Goal: Task Accomplishment & Management: Complete application form

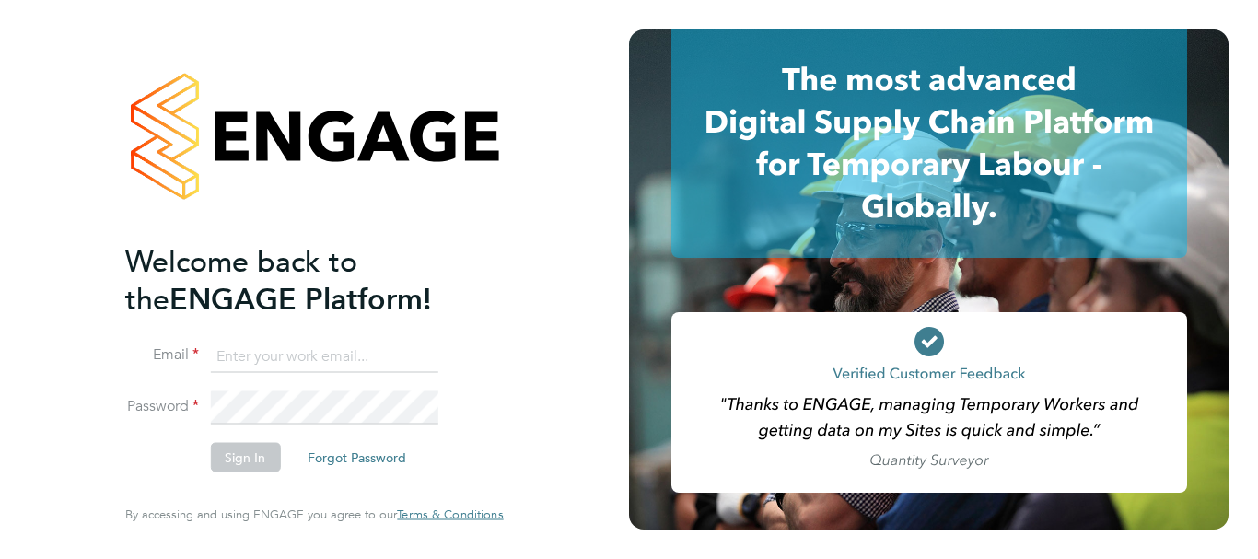
click at [224, 359] on input at bounding box center [324, 356] width 228 height 33
type input "[EMAIL_ADDRESS][DOMAIN_NAME]"
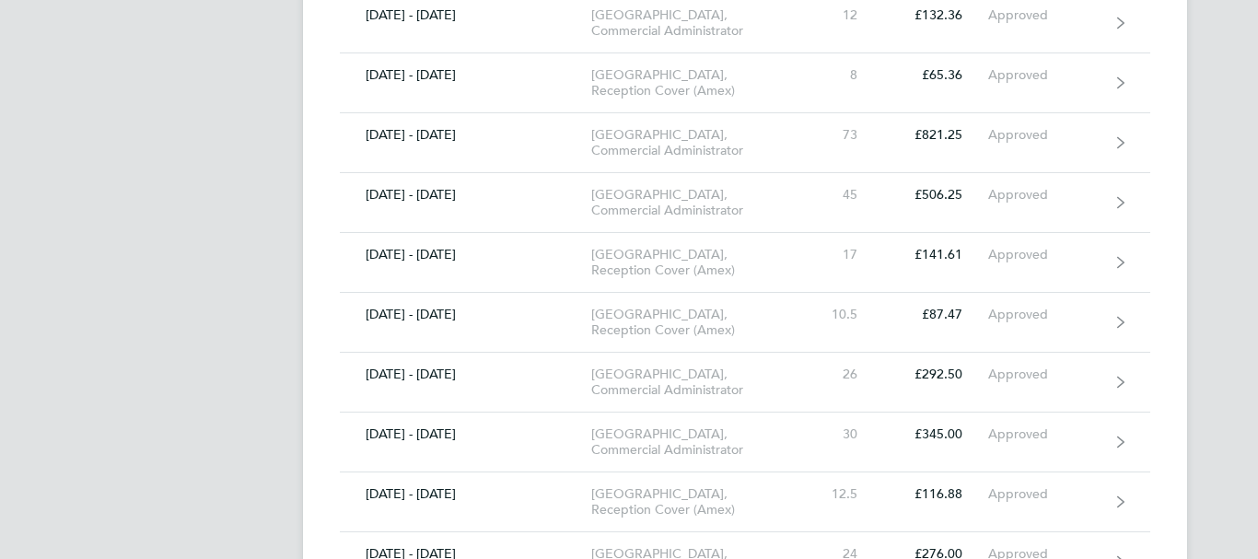
scroll to position [3234, 0]
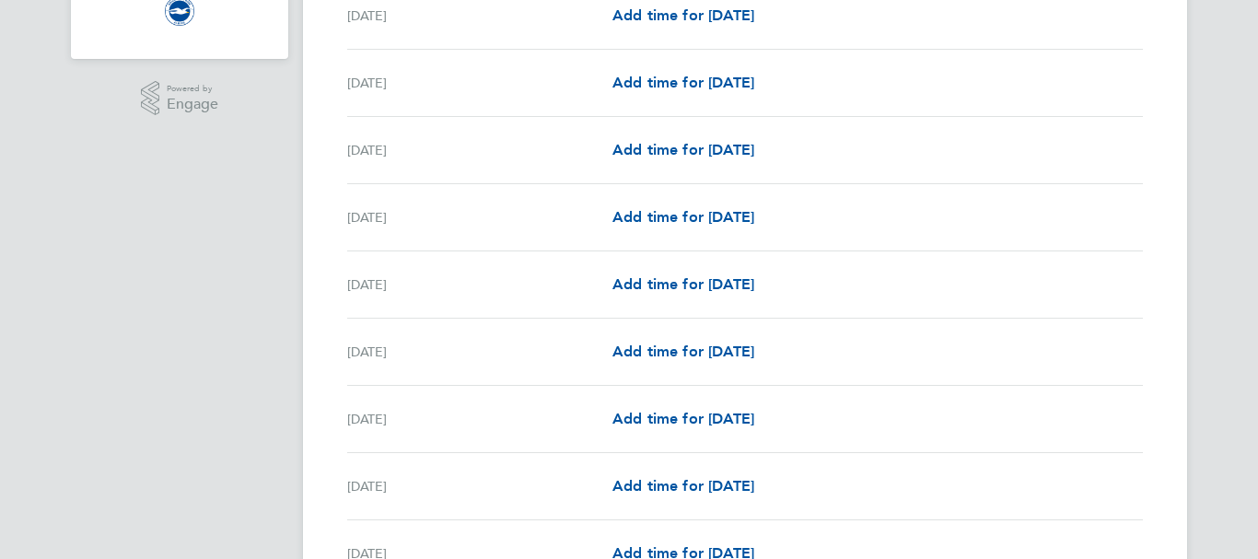
scroll to position [409, 0]
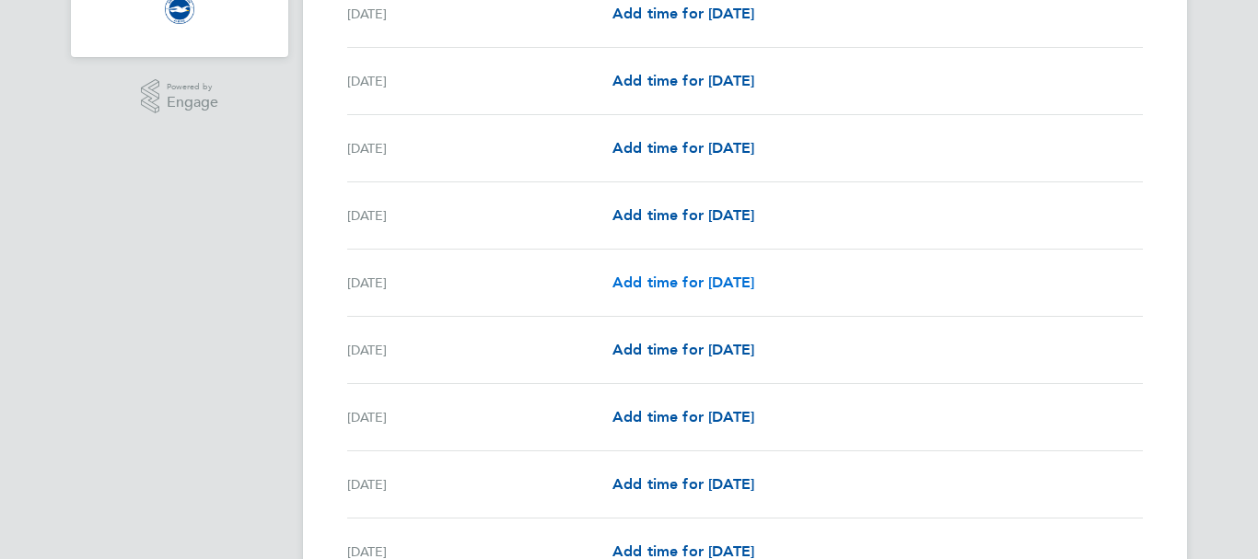
click at [650, 278] on span "Add time for [DATE]" at bounding box center [684, 283] width 142 height 18
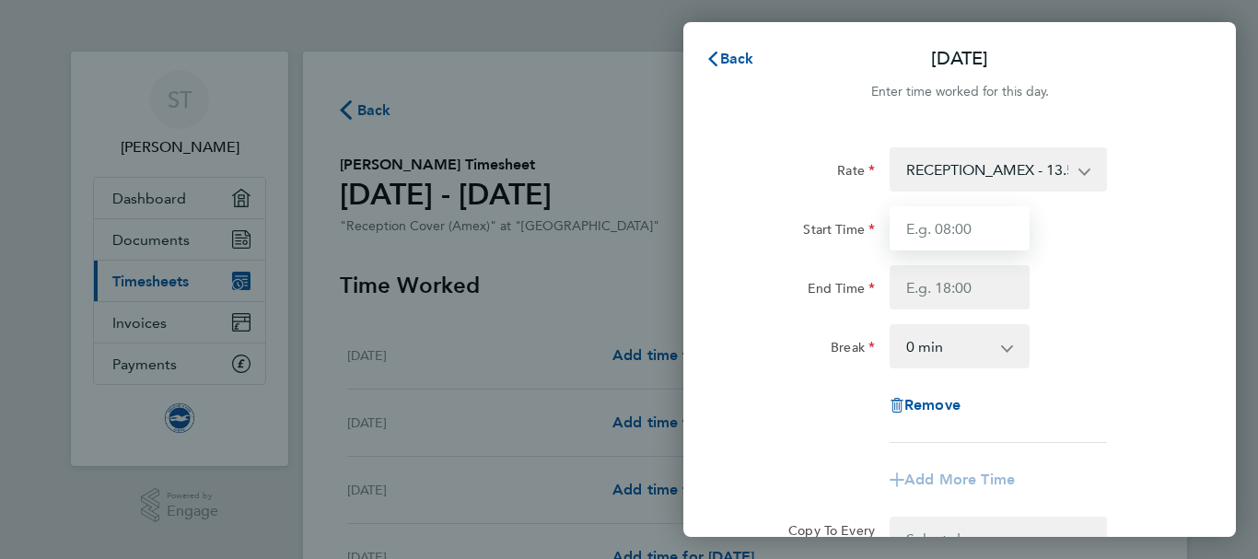
click at [907, 220] on input "Start Time" at bounding box center [960, 228] width 140 height 44
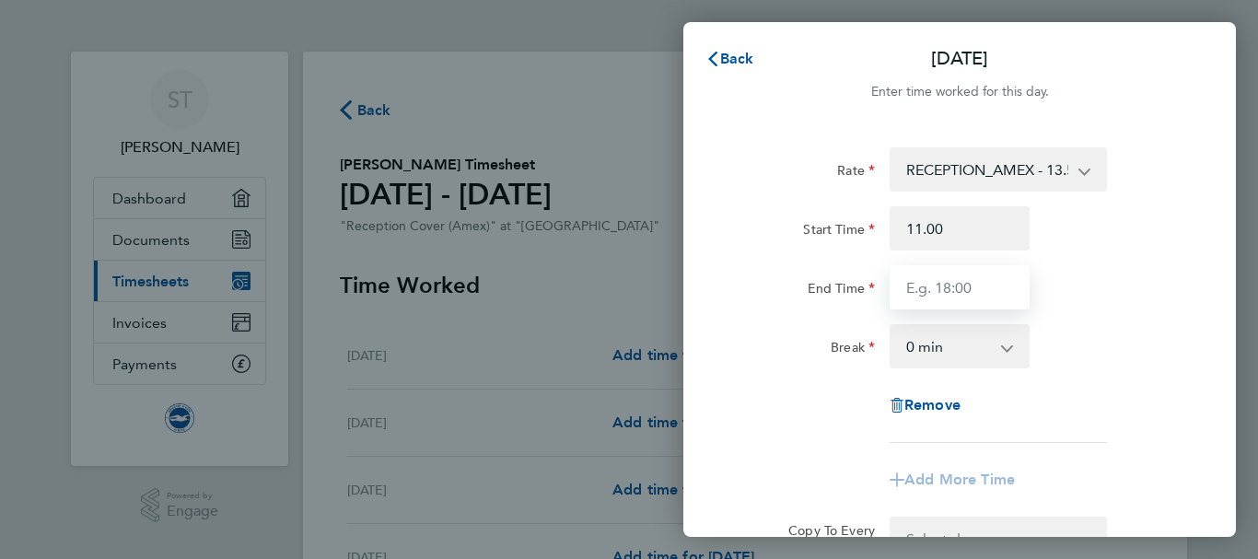
type input "11:00"
click at [907, 285] on input "End Time" at bounding box center [960, 287] width 140 height 44
type input "21:00"
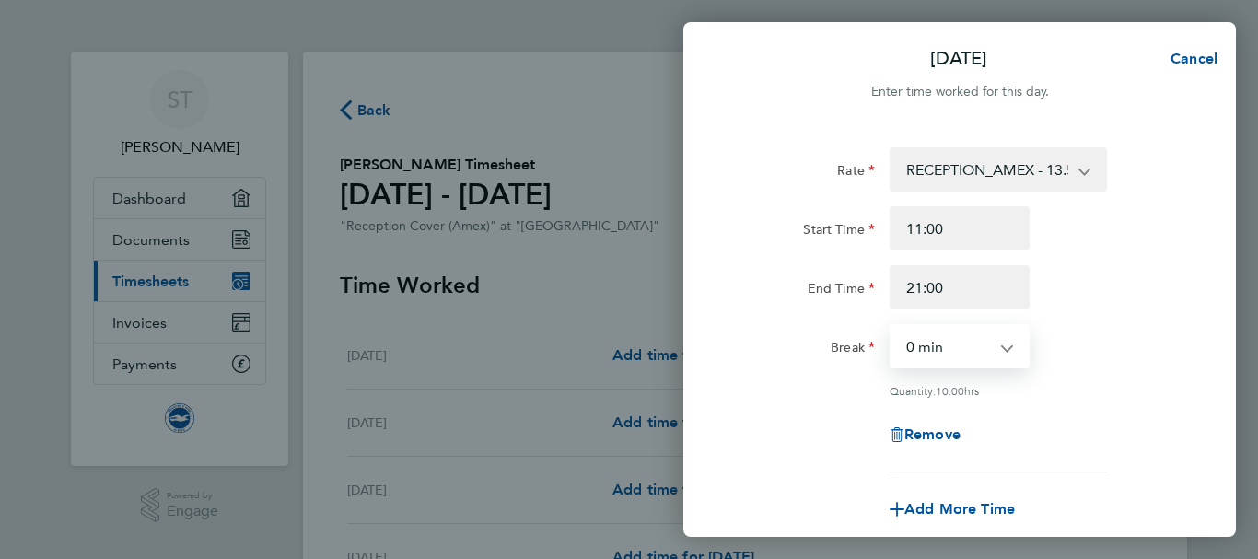
click at [932, 348] on select "0 min 15 min 30 min 45 min 60 min 75 min 90 min" at bounding box center [949, 346] width 114 height 41
click at [892, 326] on select "0 min 15 min 30 min 45 min 60 min 75 min 90 min" at bounding box center [949, 346] width 114 height 41
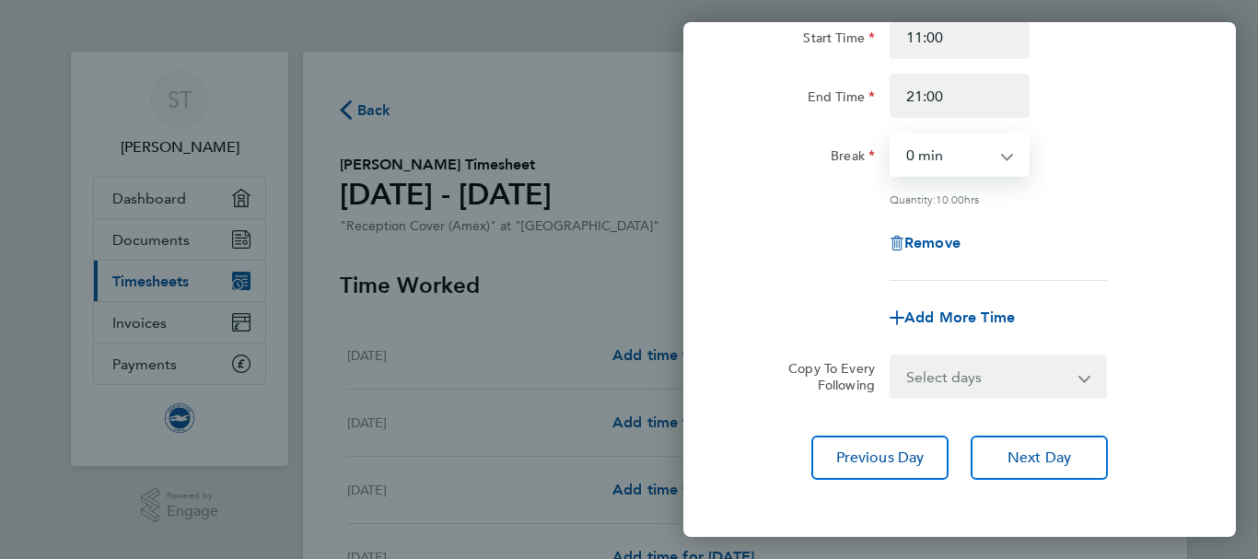
scroll to position [273, 0]
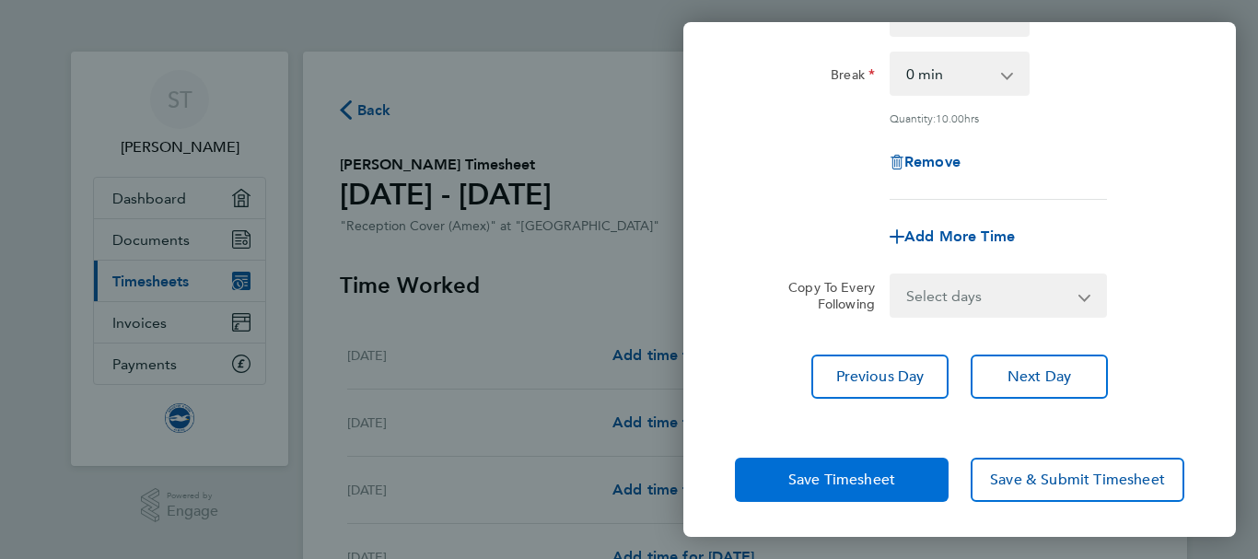
click at [824, 482] on span "Save Timesheet" at bounding box center [841, 480] width 107 height 18
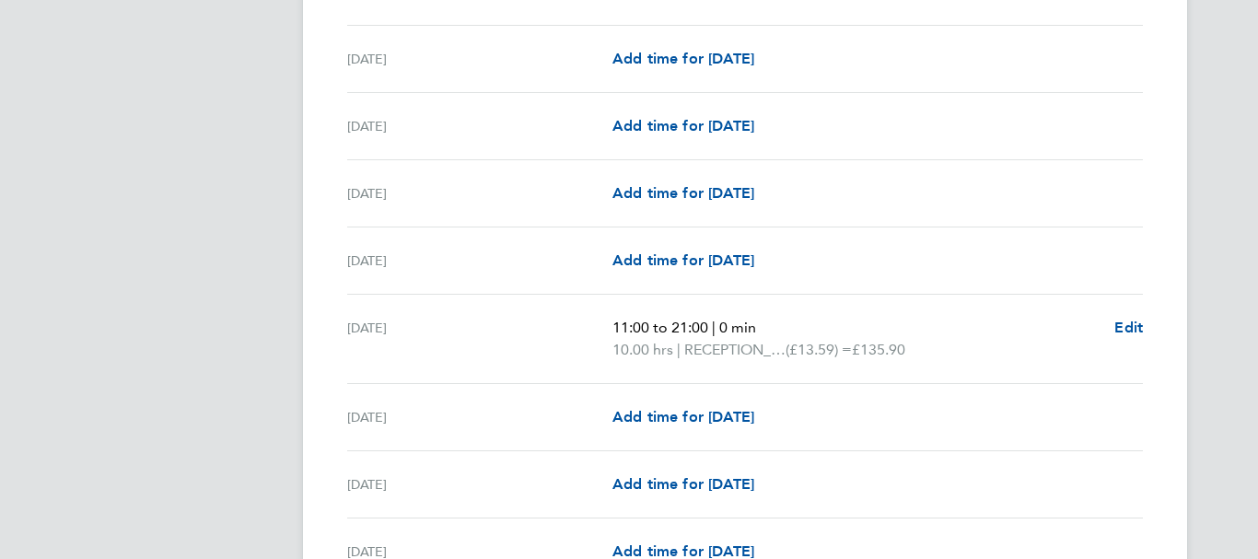
scroll to position [570, 0]
click at [670, 422] on span "Add time for [DATE]" at bounding box center [684, 416] width 142 height 18
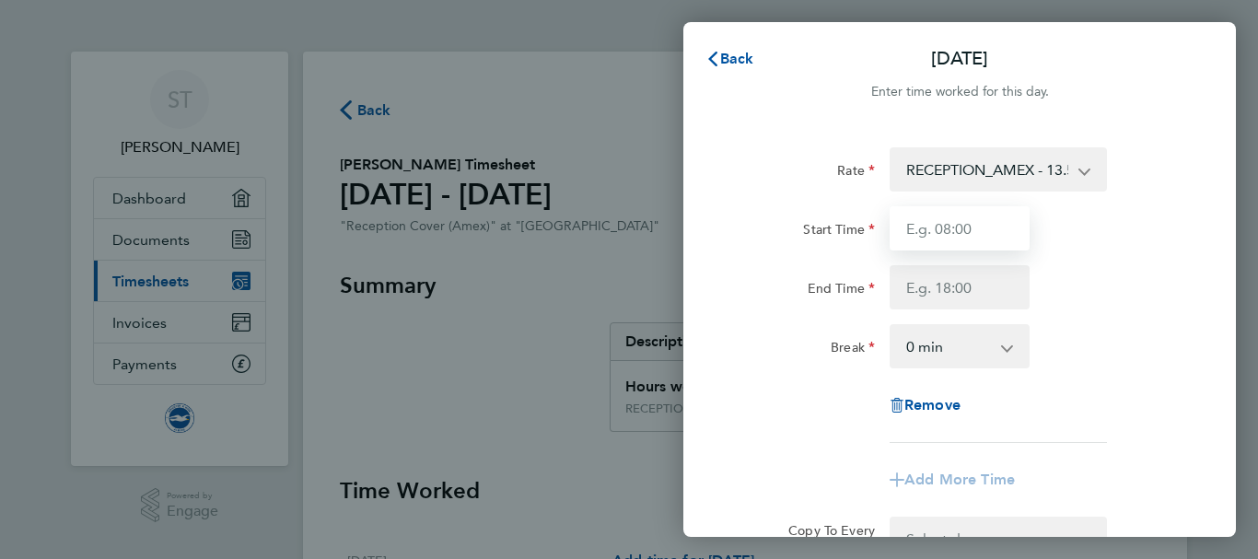
click at [903, 223] on input "Start Time" at bounding box center [960, 228] width 140 height 44
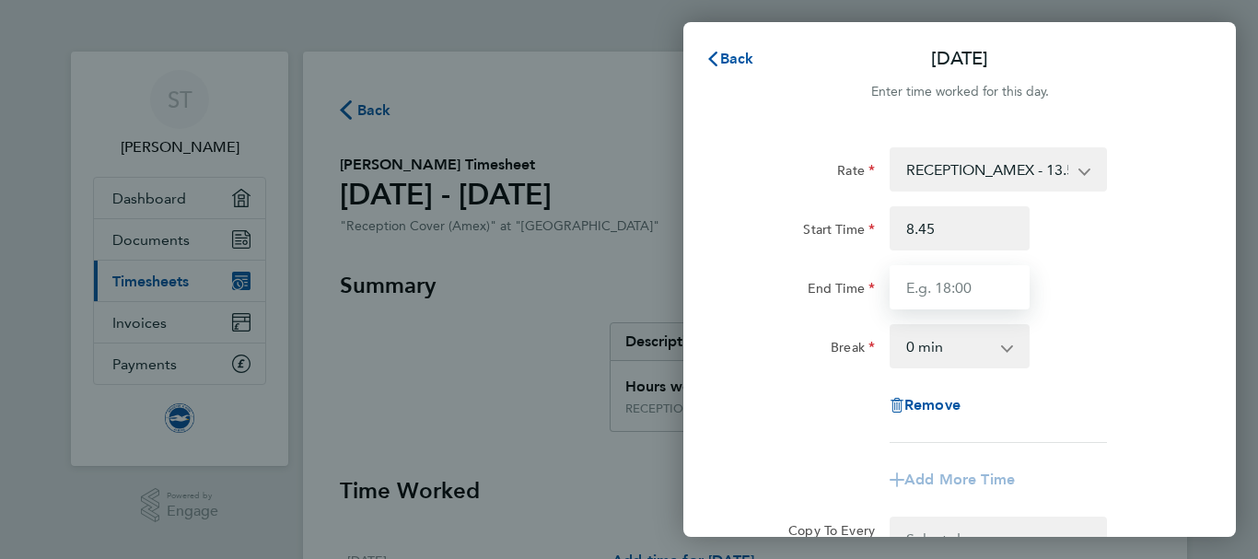
type input "08:45"
click at [908, 287] on input "End Time" at bounding box center [960, 287] width 140 height 44
type input "18:45"
click at [1011, 348] on app-icon-cross-button at bounding box center [1017, 346] width 22 height 41
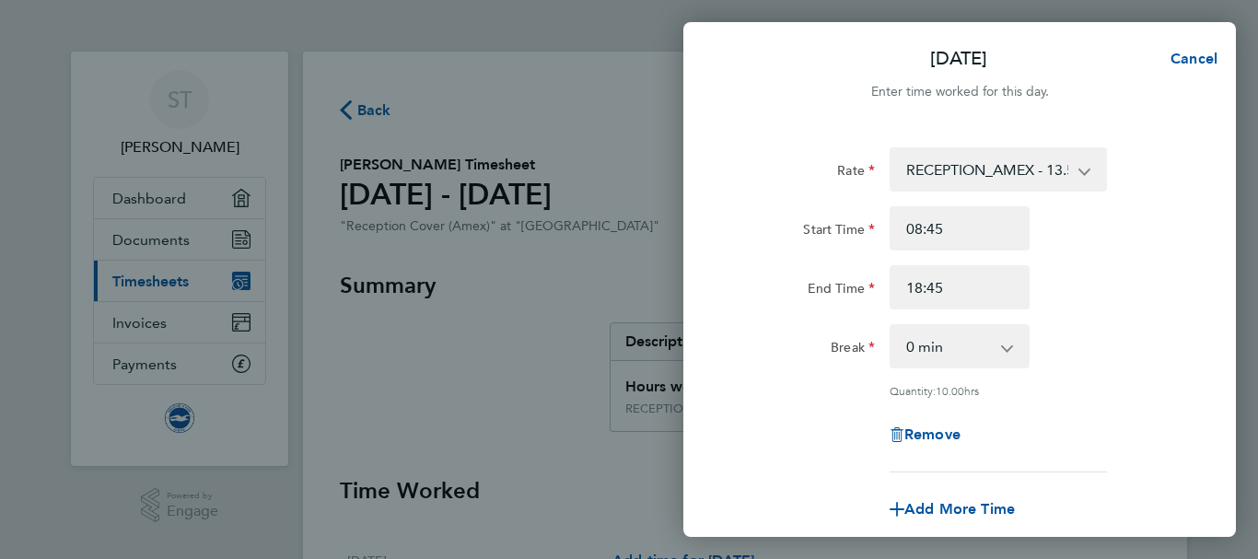
click at [1007, 345] on app-icon-cross-button at bounding box center [1017, 346] width 22 height 41
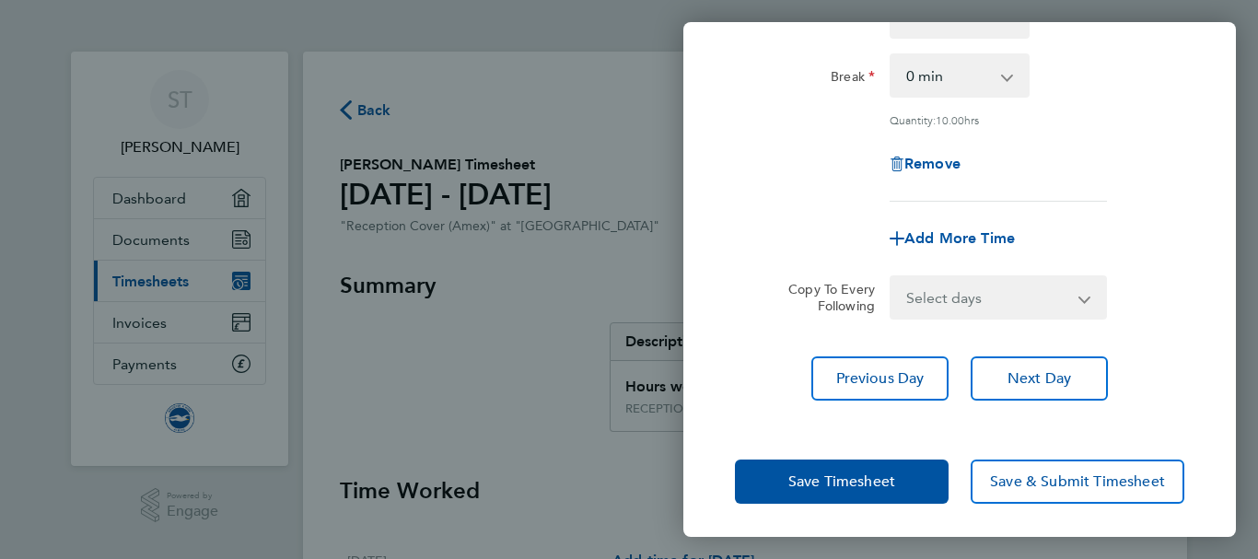
scroll to position [273, 0]
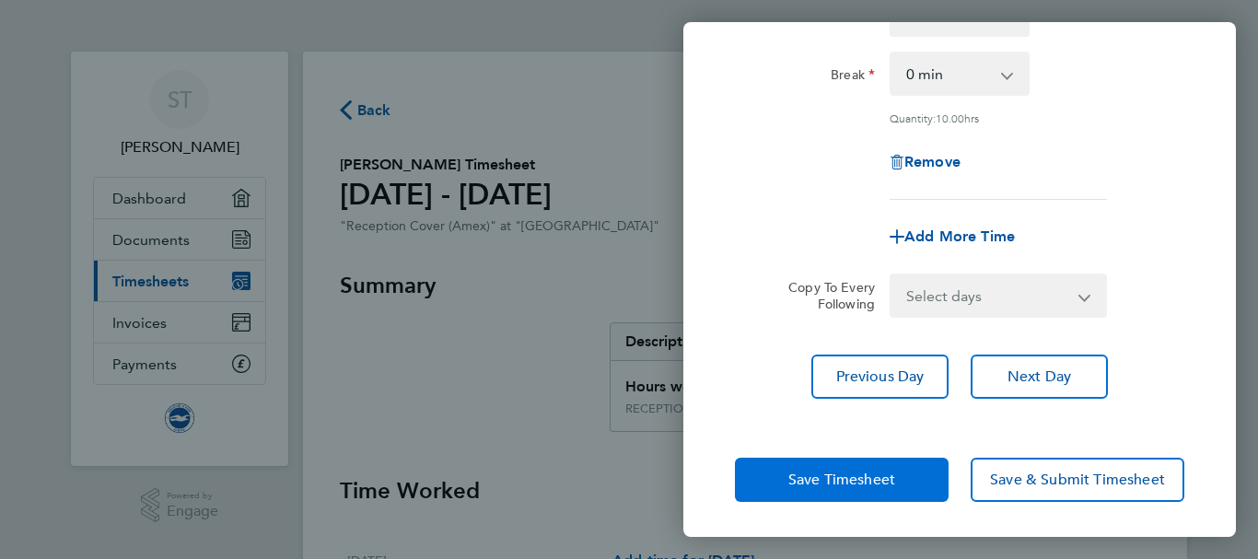
click at [853, 473] on span "Save Timesheet" at bounding box center [841, 480] width 107 height 18
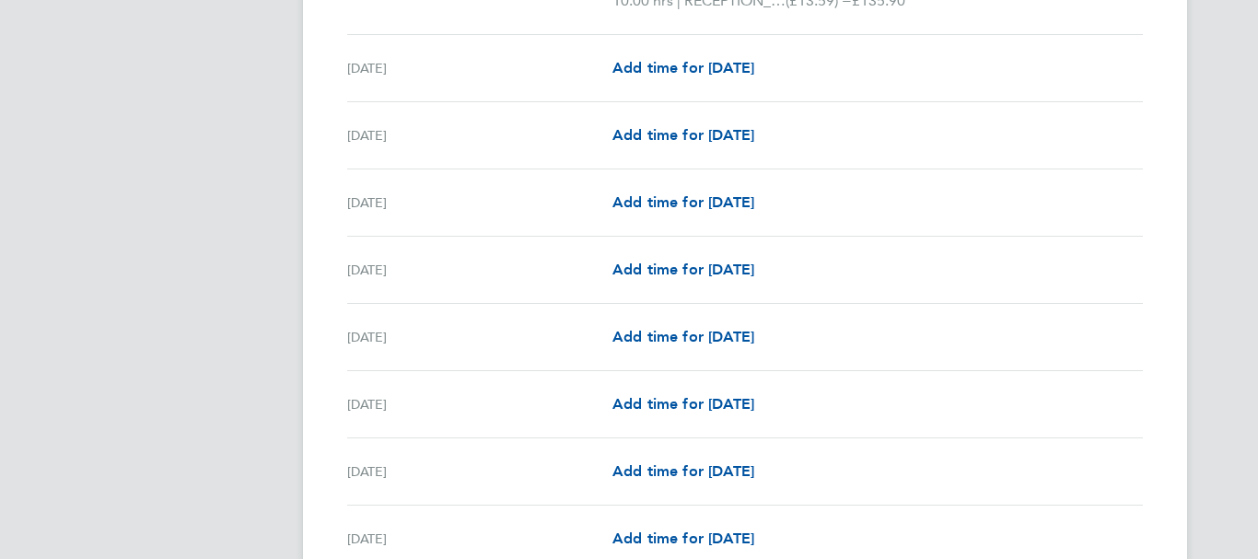
scroll to position [1010, 0]
click at [681, 334] on span "Add time for [DATE]" at bounding box center [684, 335] width 142 height 18
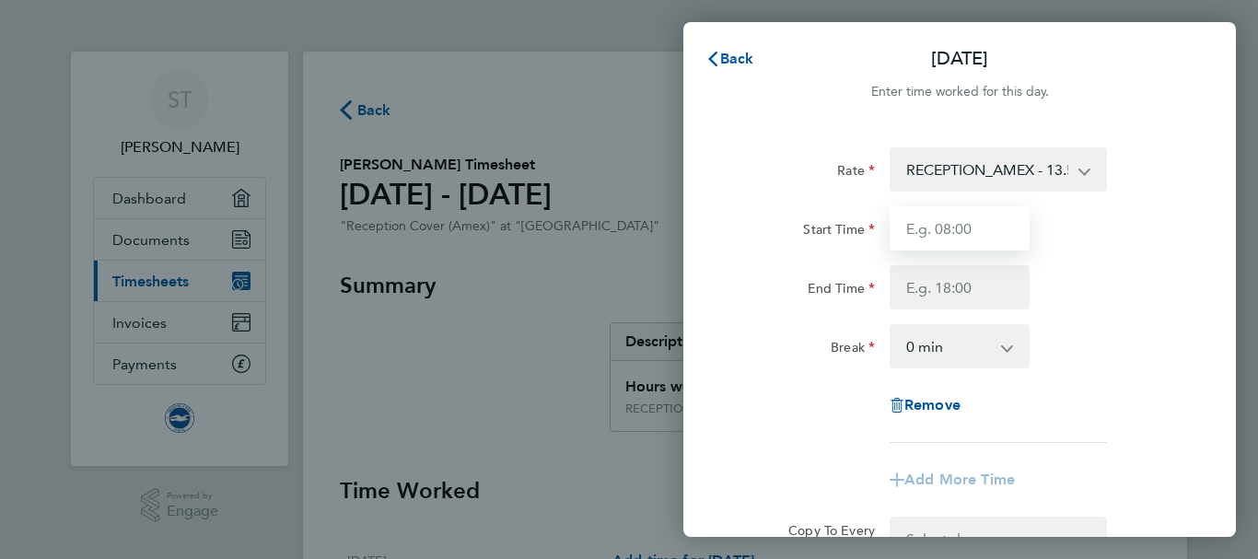
click at [905, 219] on input "Start Time" at bounding box center [960, 228] width 140 height 44
type input "08:00"
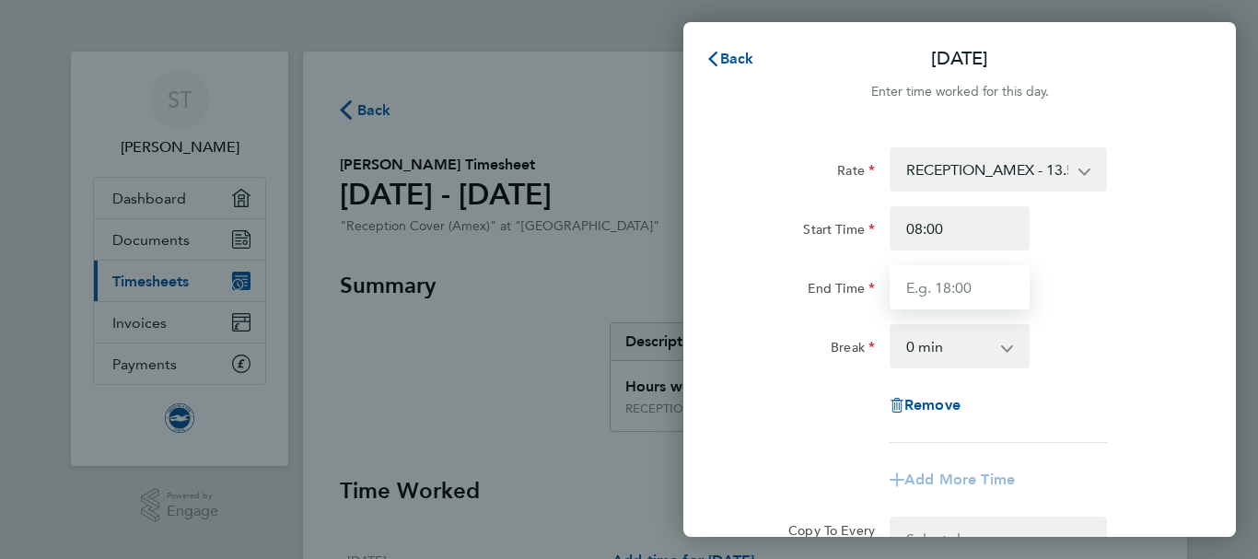
click at [905, 289] on input "End Time" at bounding box center [960, 287] width 140 height 44
type input "16:00"
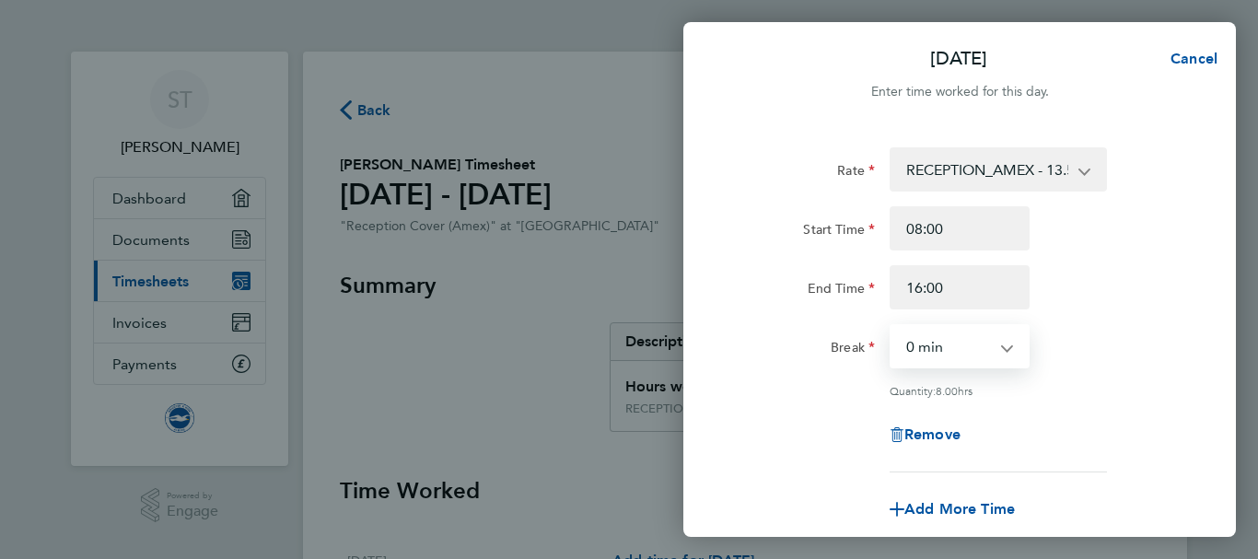
click at [1004, 347] on select "0 min 15 min 30 min 45 min 60 min 75 min 90 min" at bounding box center [949, 346] width 114 height 41
select select "15"
click at [892, 326] on select "0 min 15 min 30 min 45 min 60 min 75 min 90 min" at bounding box center [949, 346] width 114 height 41
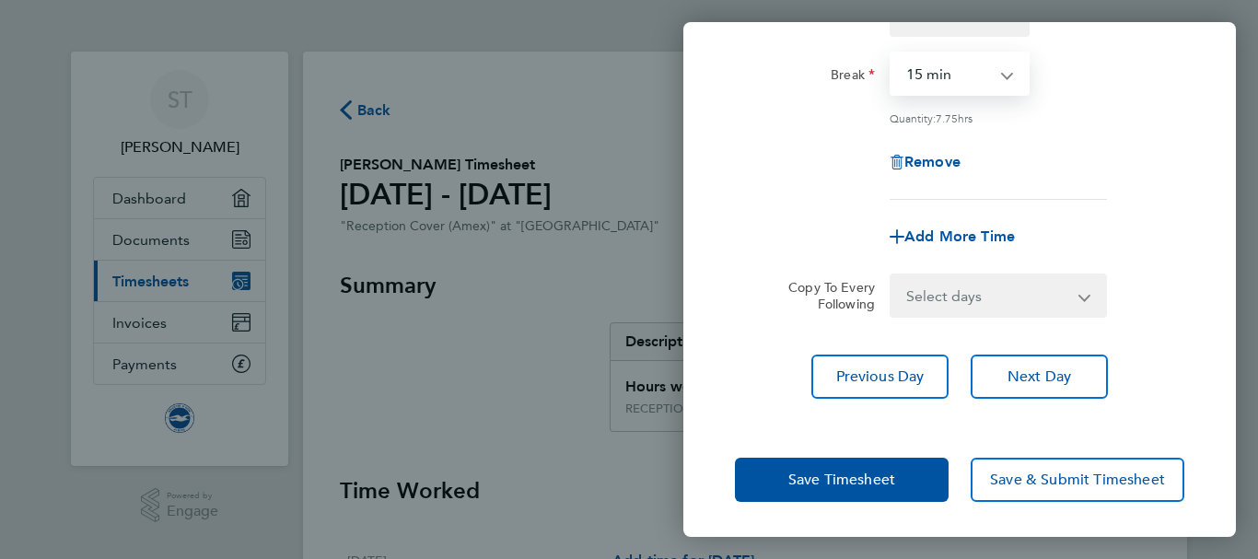
scroll to position [272, 0]
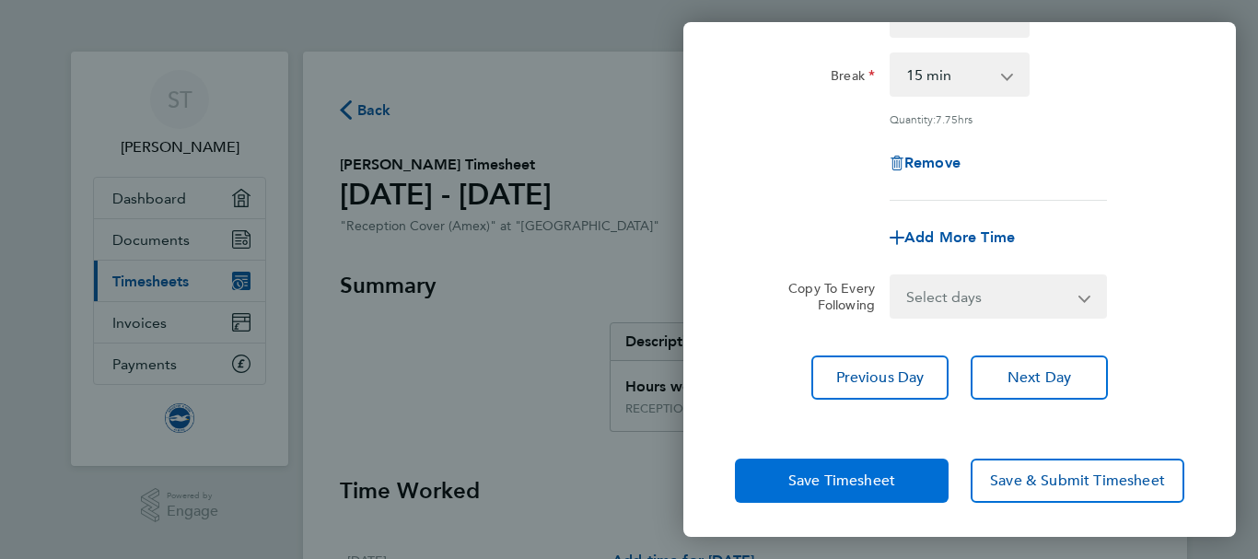
click at [823, 472] on span "Save Timesheet" at bounding box center [841, 481] width 107 height 18
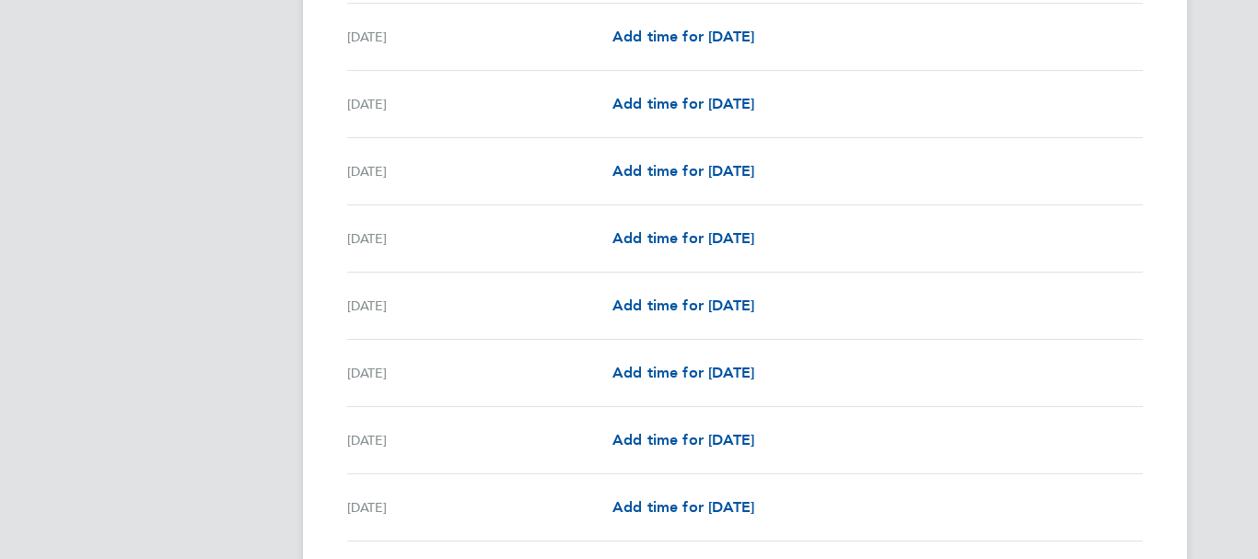
scroll to position [1466, 0]
click at [657, 439] on span "Add time for [DATE]" at bounding box center [684, 439] width 142 height 18
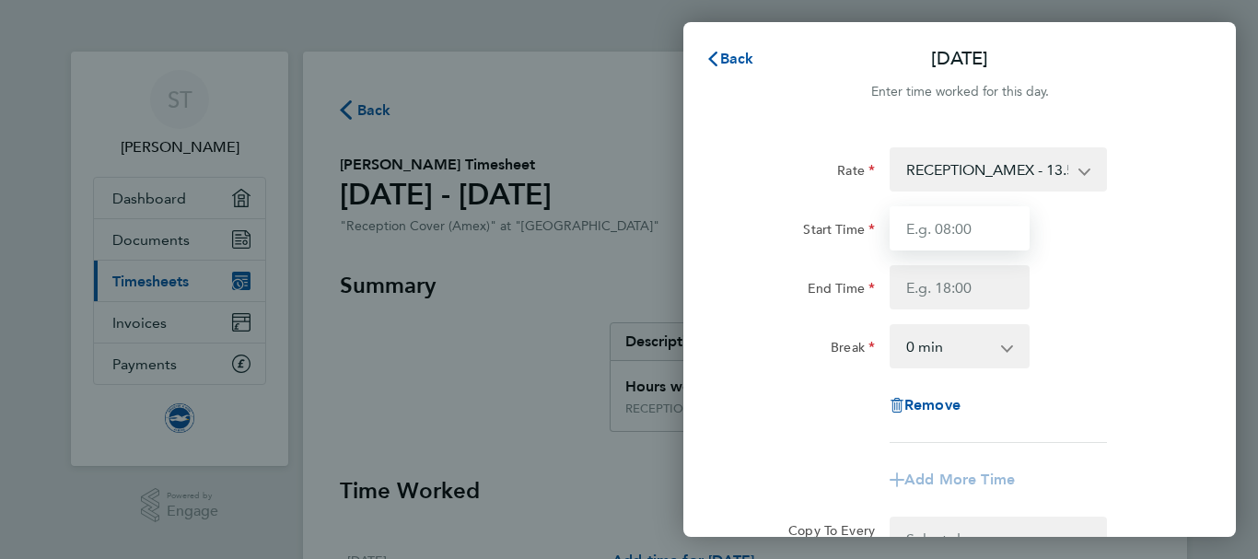
click at [940, 230] on input "Start Time" at bounding box center [960, 228] width 140 height 44
type input "09:00"
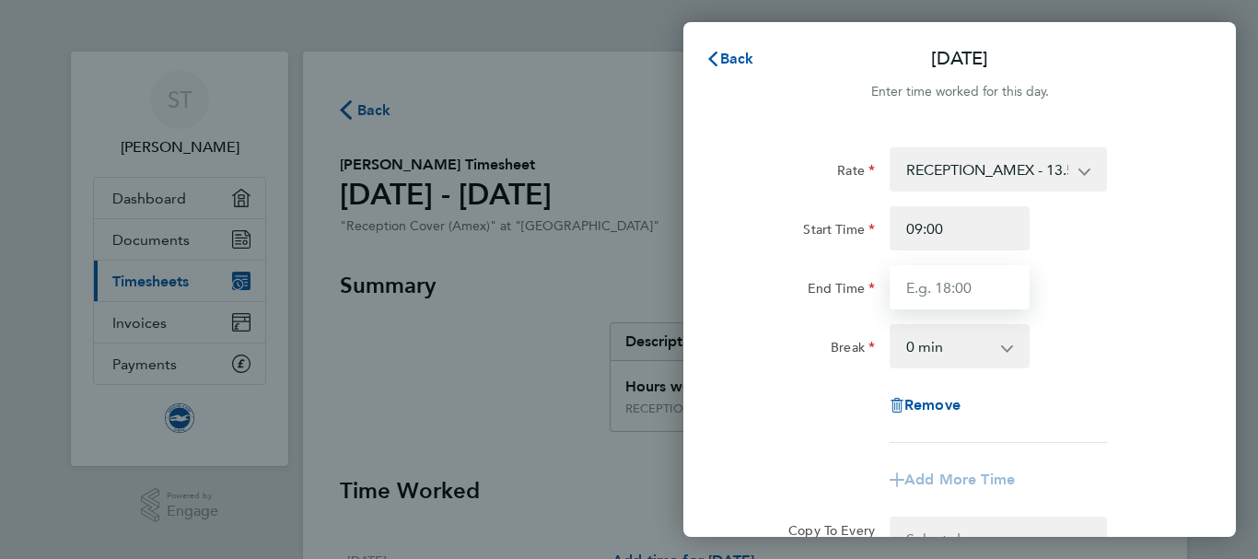
click at [899, 289] on input "End Time" at bounding box center [960, 287] width 140 height 44
type input "19:00"
click at [936, 347] on select "0 min 15 min 30 min 45 min 60 min 75 min 90 min" at bounding box center [949, 346] width 114 height 41
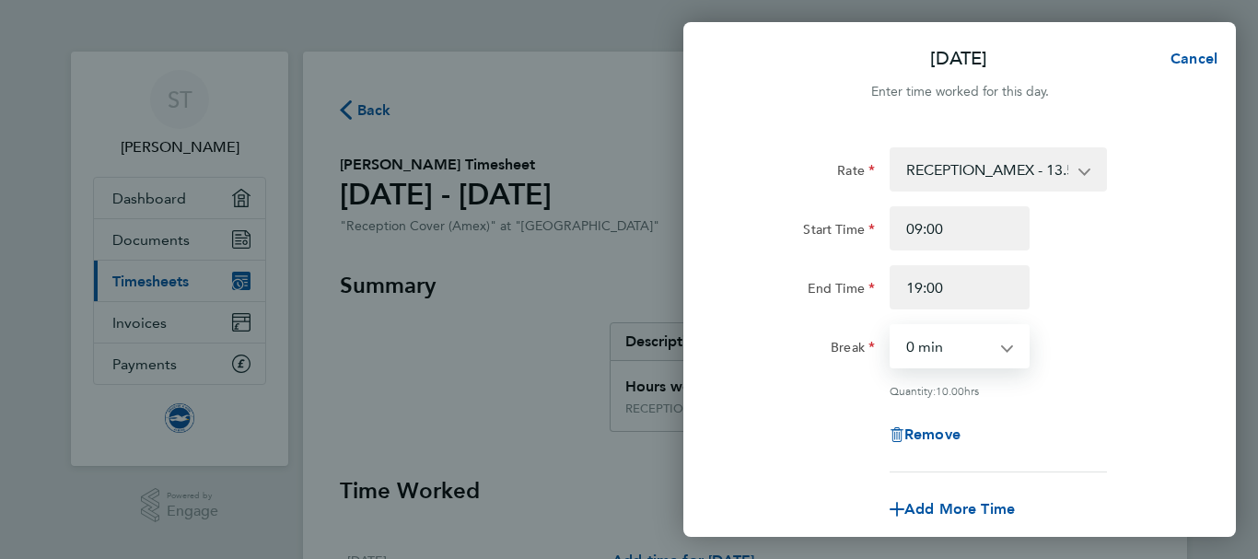
click at [892, 326] on select "0 min 15 min 30 min 45 min 60 min 75 min 90 min" at bounding box center [949, 346] width 114 height 41
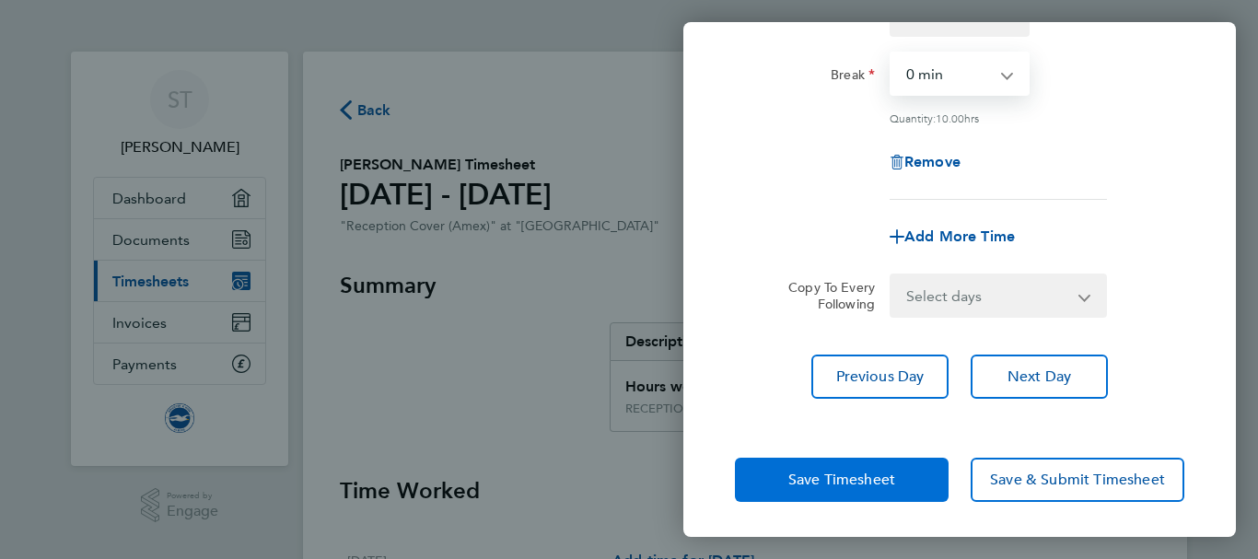
click at [840, 481] on span "Save Timesheet" at bounding box center [841, 480] width 107 height 18
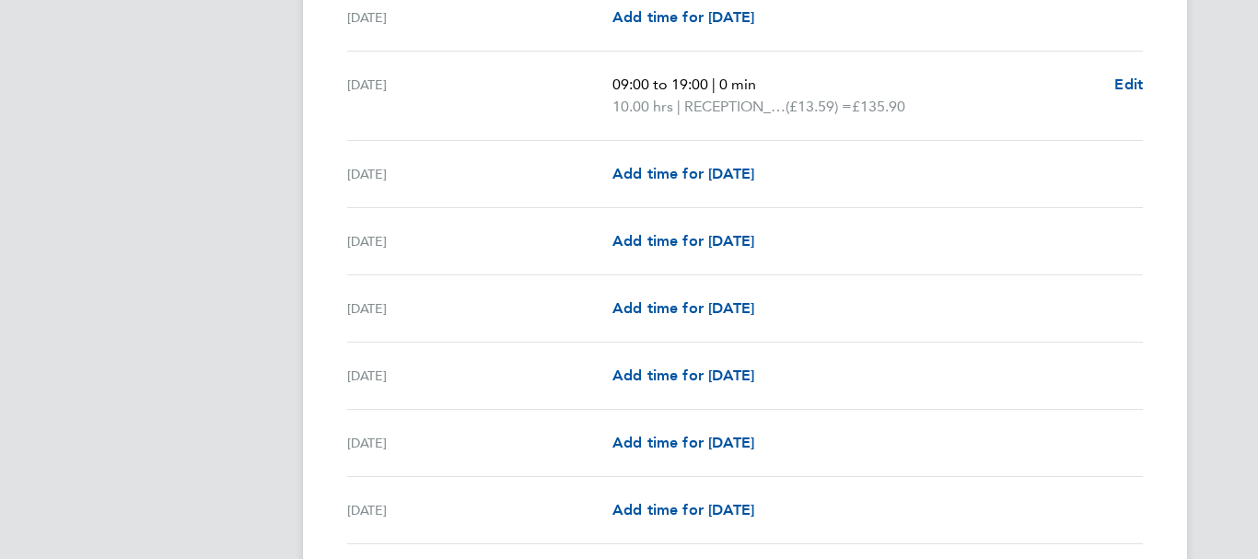
scroll to position [1821, 0]
click at [840, 481] on div "[DATE] Add time for [DATE] Add time for [DATE]" at bounding box center [745, 509] width 796 height 67
click at [693, 441] on span "Add time for [DATE]" at bounding box center [684, 442] width 142 height 18
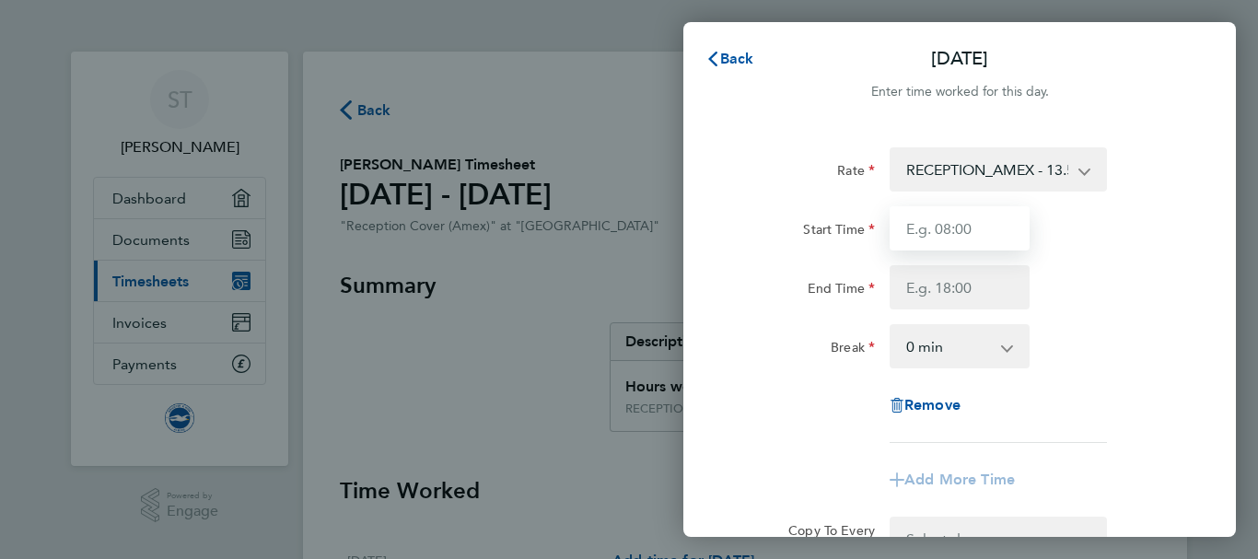
click at [939, 228] on input "Start Time" at bounding box center [960, 228] width 140 height 44
type input "08:00"
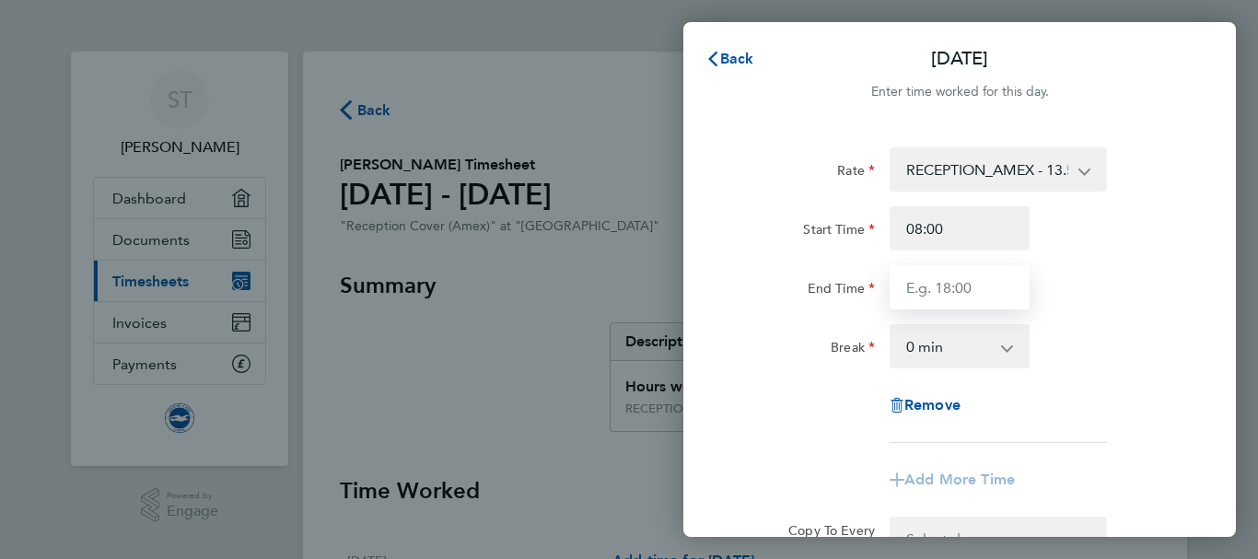
click at [904, 288] on input "End Time" at bounding box center [960, 287] width 140 height 44
type input "16:00"
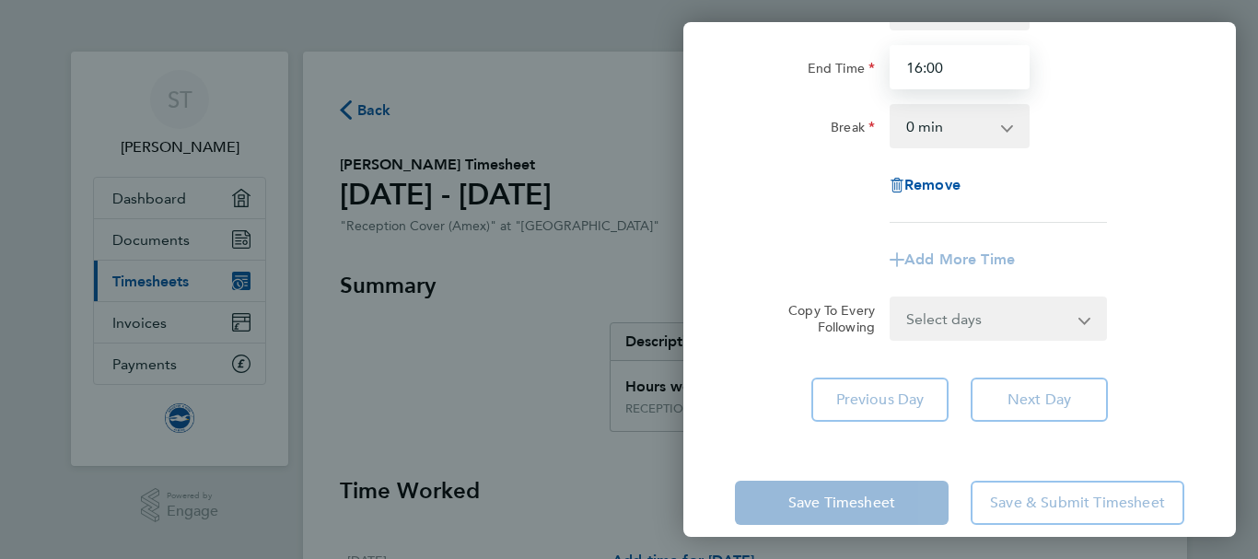
scroll to position [245, 0]
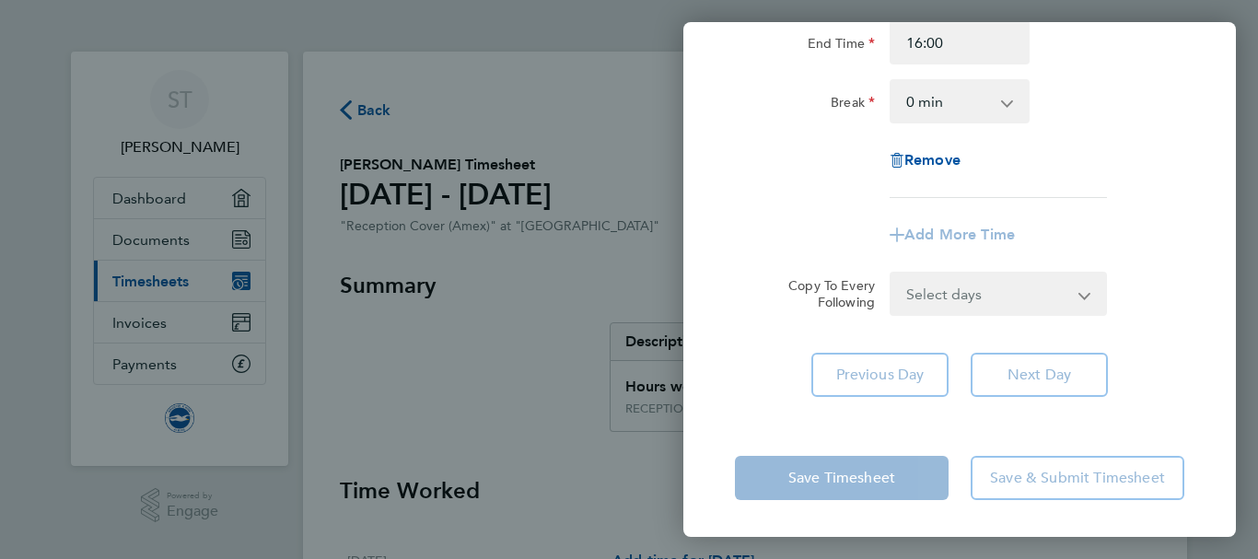
click at [999, 98] on select "0 min 15 min 30 min 45 min 60 min 75 min 90 min" at bounding box center [949, 101] width 114 height 41
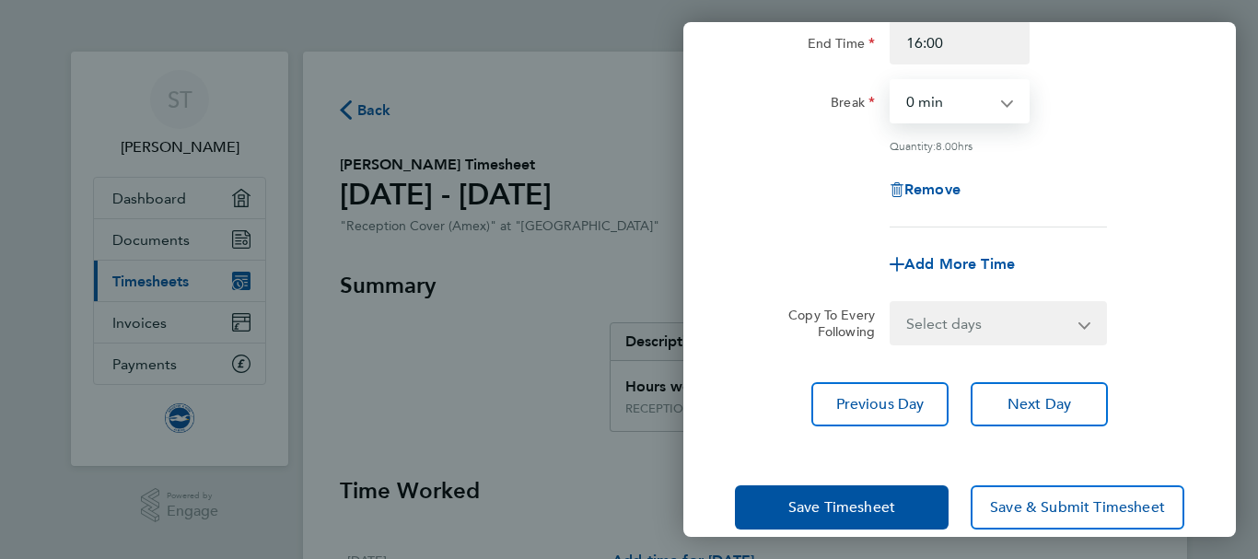
click at [892, 81] on select "0 min 15 min 30 min 45 min 60 min 75 min 90 min" at bounding box center [949, 101] width 114 height 41
click at [1006, 99] on app-icon-cross-button at bounding box center [1017, 101] width 22 height 41
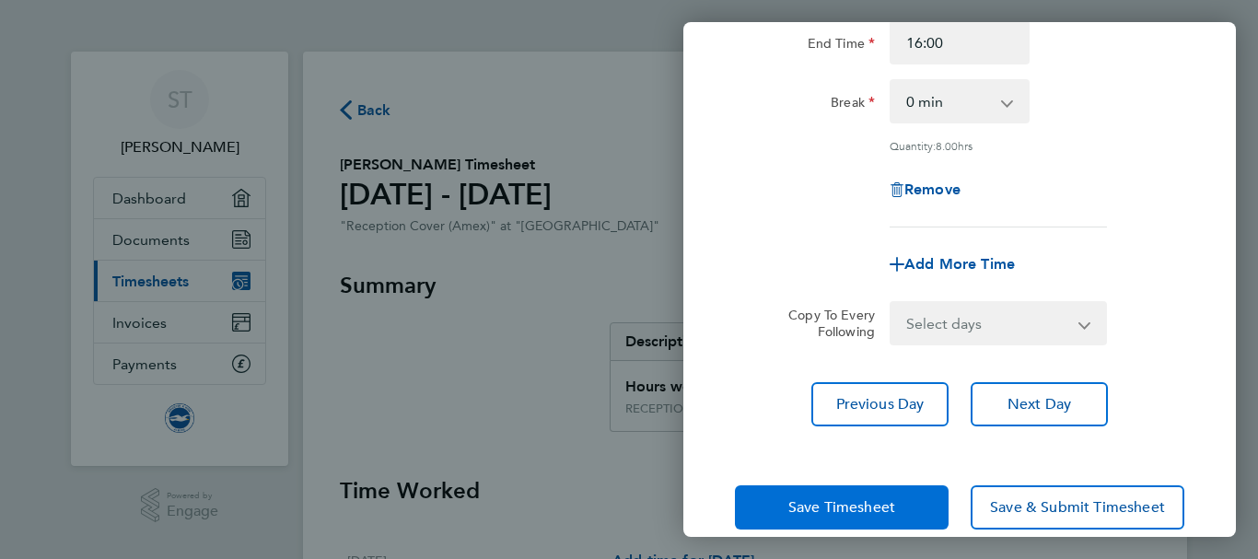
click at [821, 494] on button "Save Timesheet" at bounding box center [842, 507] width 214 height 44
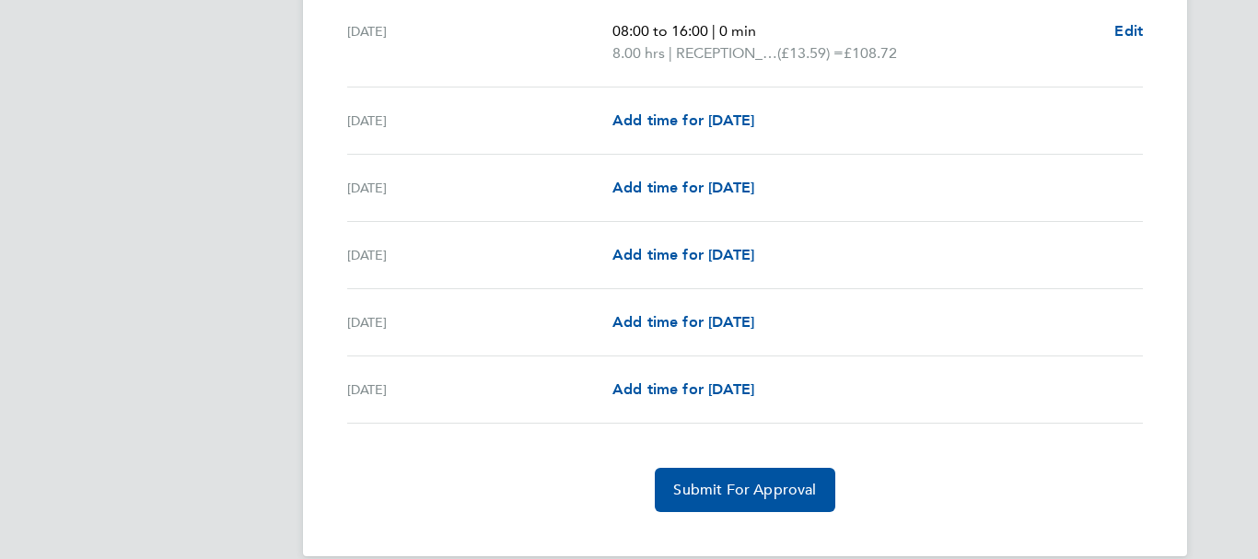
scroll to position [2259, 0]
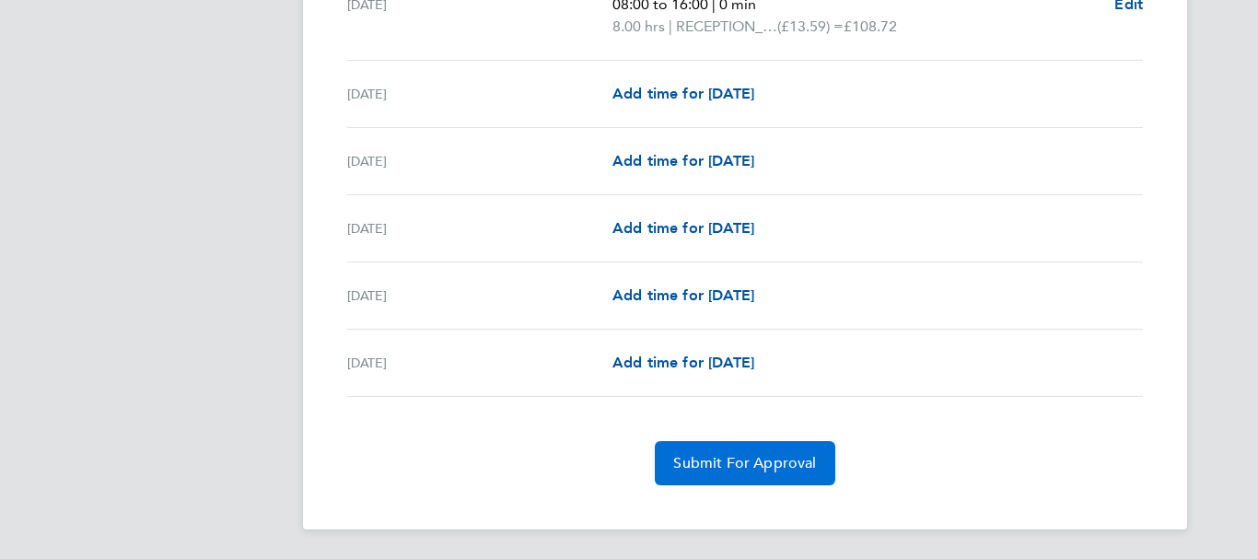
click at [731, 464] on span "Submit For Approval" at bounding box center [744, 463] width 143 height 18
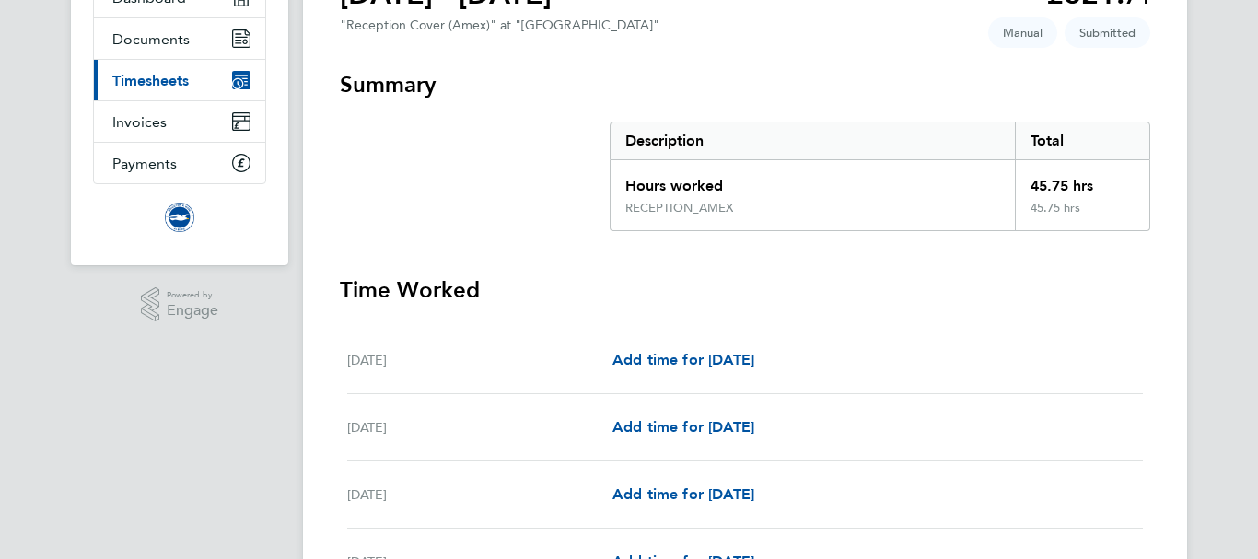
scroll to position [0, 0]
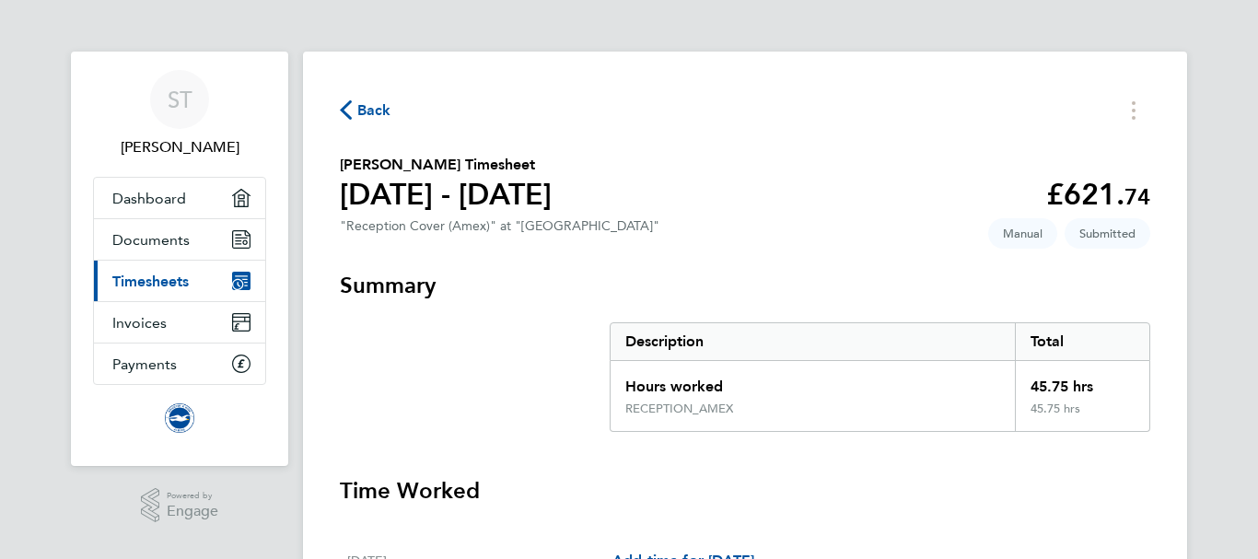
click at [374, 111] on span "Back" at bounding box center [374, 110] width 34 height 22
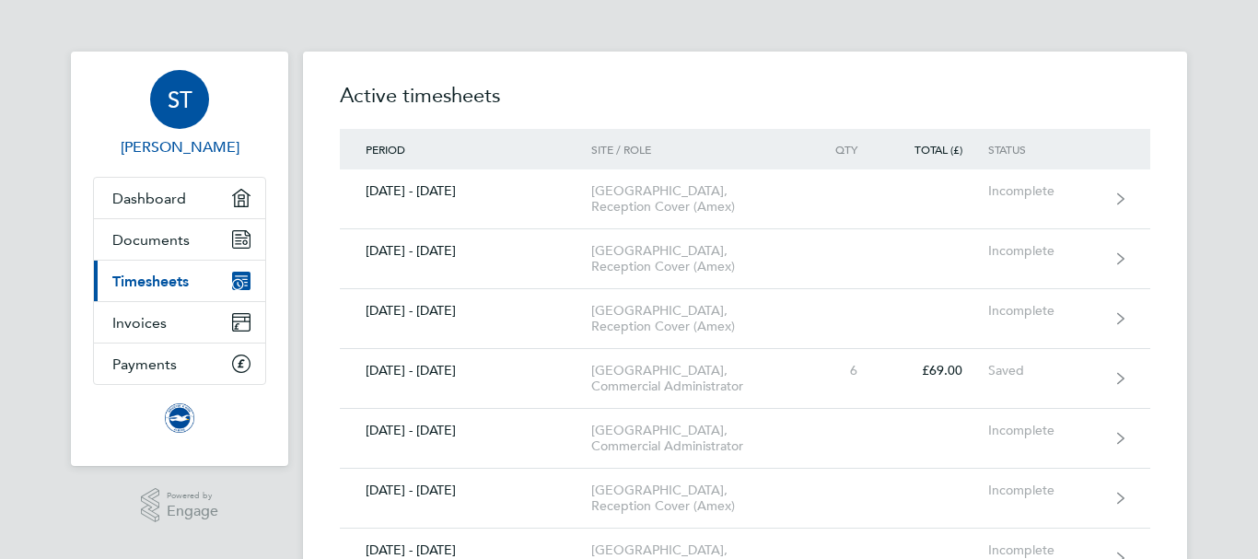
click at [182, 93] on span "ST" at bounding box center [180, 100] width 25 height 24
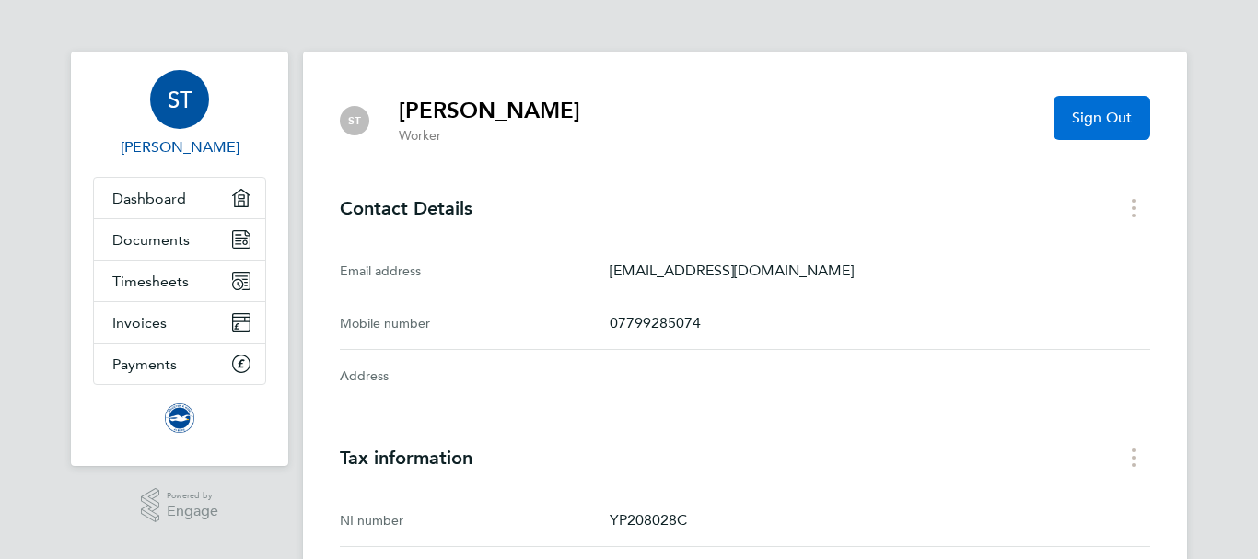
click at [1096, 123] on span "Sign Out" at bounding box center [1102, 118] width 60 height 18
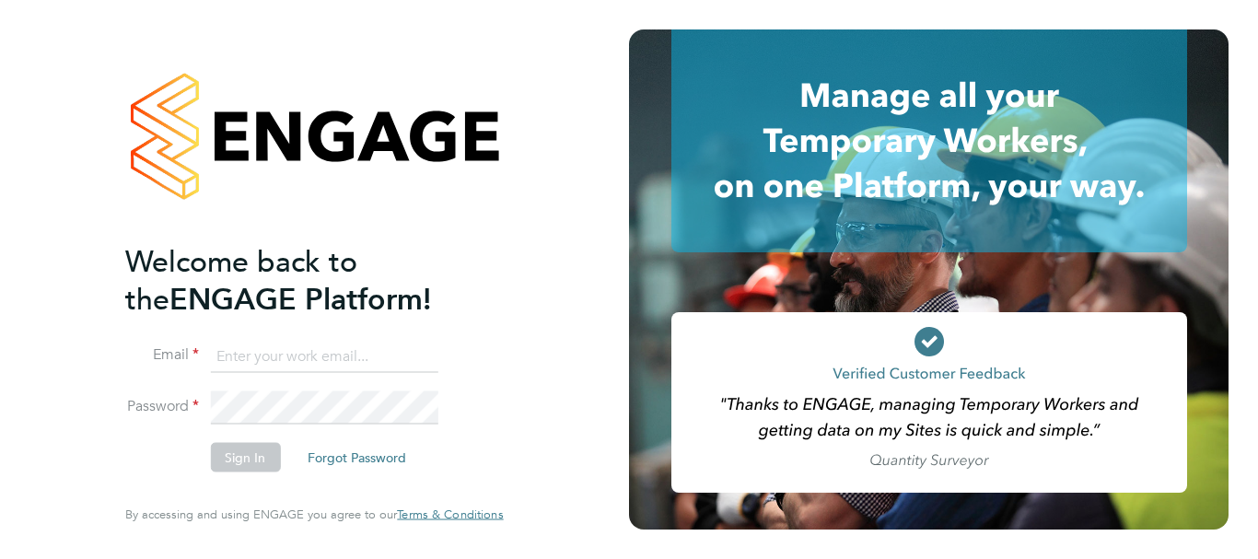
click at [226, 352] on input at bounding box center [324, 356] width 228 height 33
type input "[EMAIL_ADDRESS][DOMAIN_NAME]"
click at [238, 450] on button "Sign In" at bounding box center [245, 457] width 70 height 29
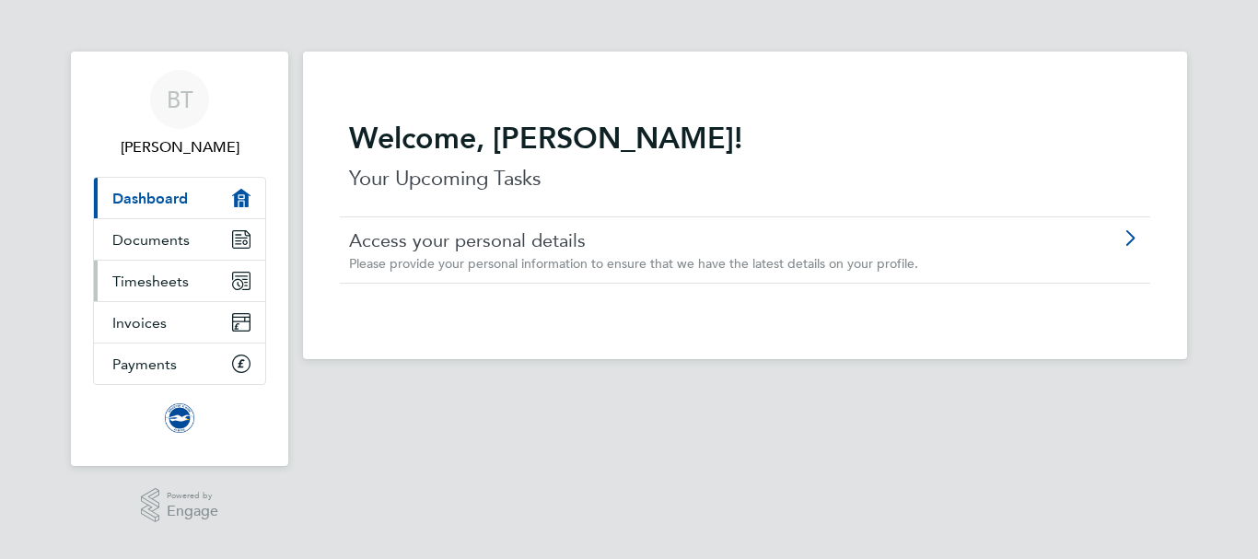
click at [180, 274] on span "Timesheets" at bounding box center [150, 282] width 76 height 18
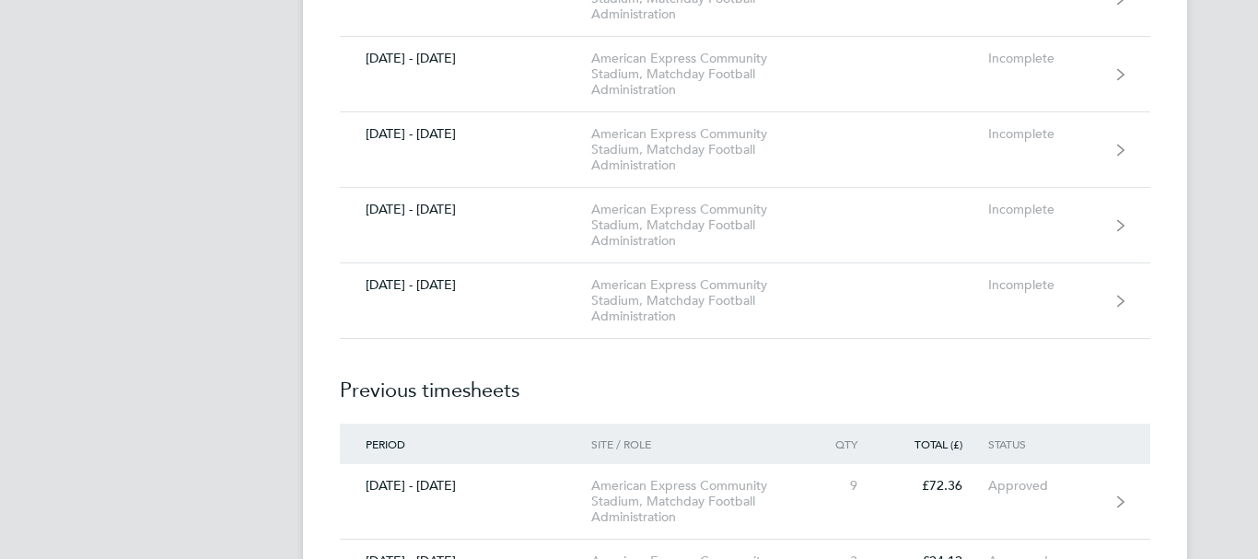
scroll to position [812, 0]
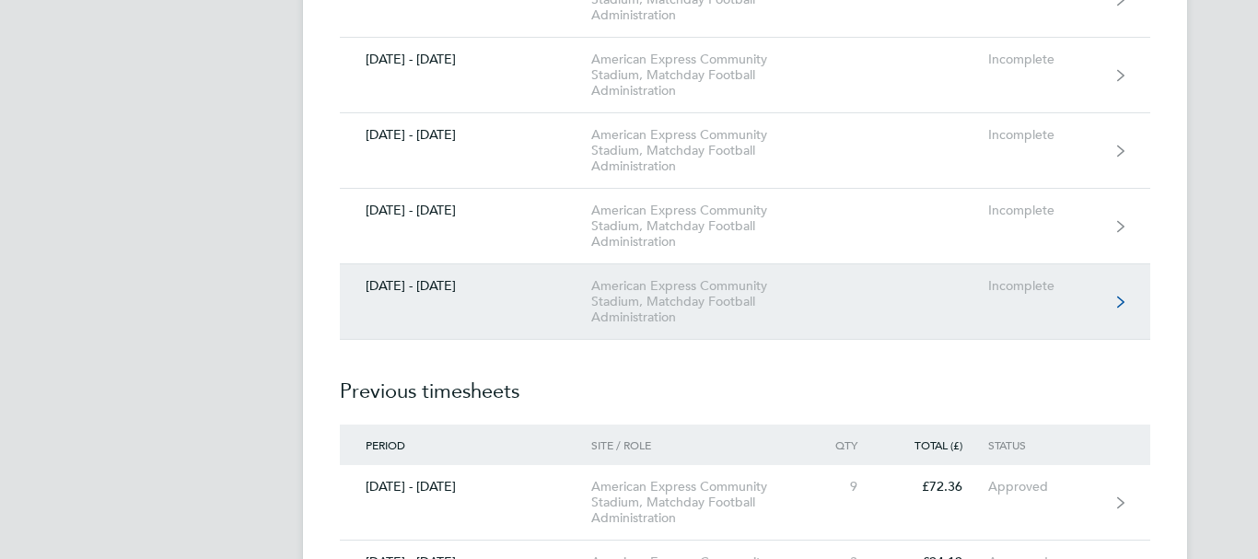
click at [427, 275] on link "01 - 30 Sept 2025 American Express Community Stadium, Matchday Football Adminis…" at bounding box center [745, 302] width 811 height 76
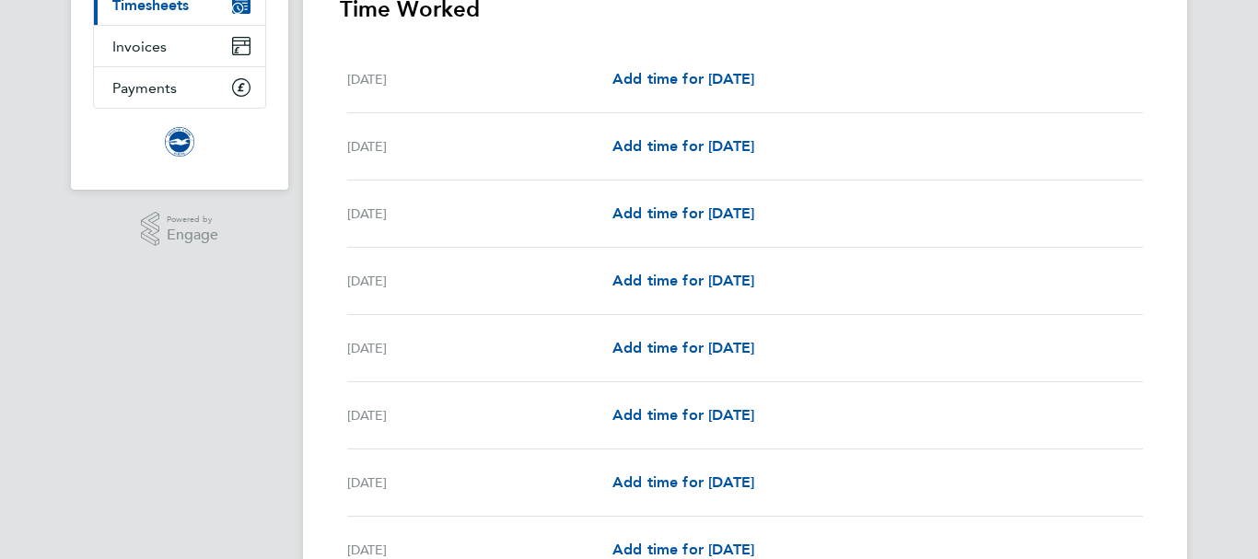
scroll to position [345, 0]
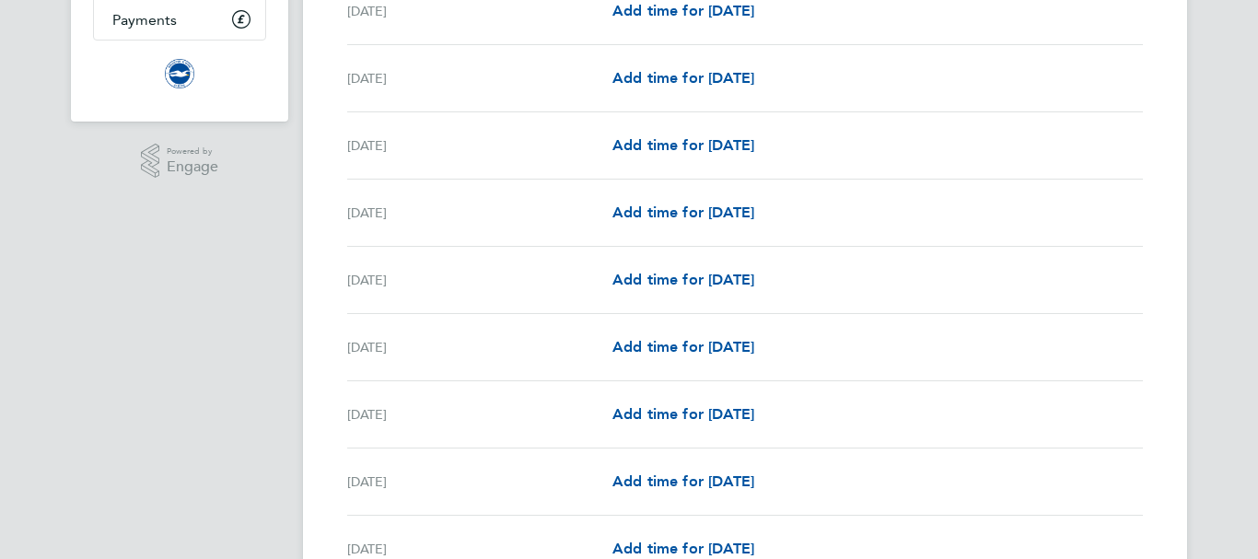
click at [646, 367] on div "Sat 06 Sep Add time for Sat 06 Sep Add time for Sat 06 Sep" at bounding box center [745, 347] width 796 height 67
click at [653, 338] on span "Add time for [DATE]" at bounding box center [684, 347] width 142 height 18
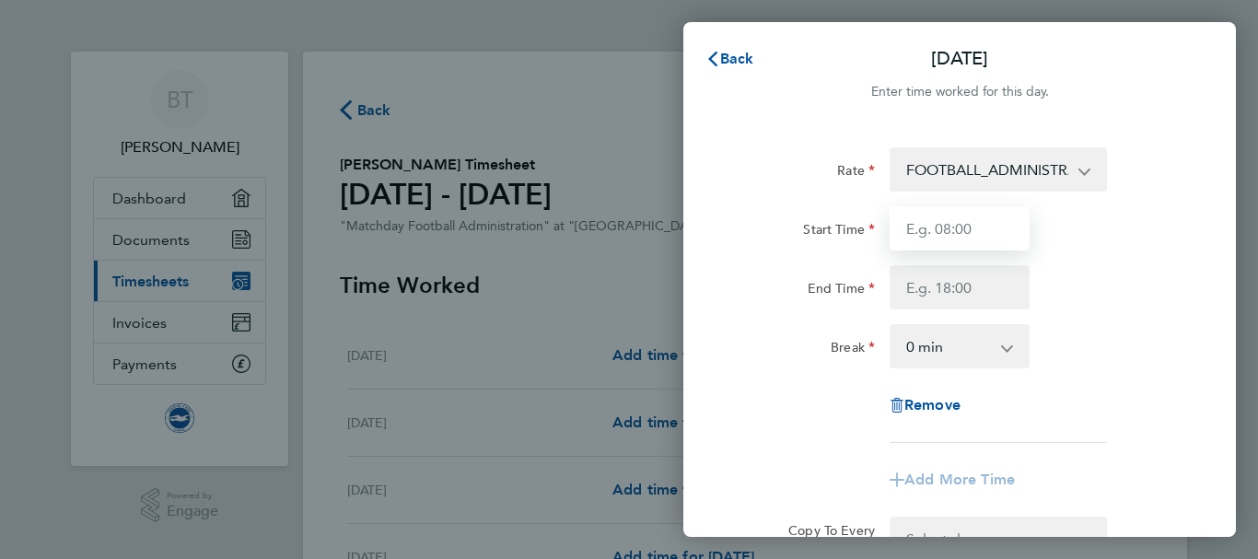
click at [934, 228] on input "Start Time" at bounding box center [960, 228] width 140 height 44
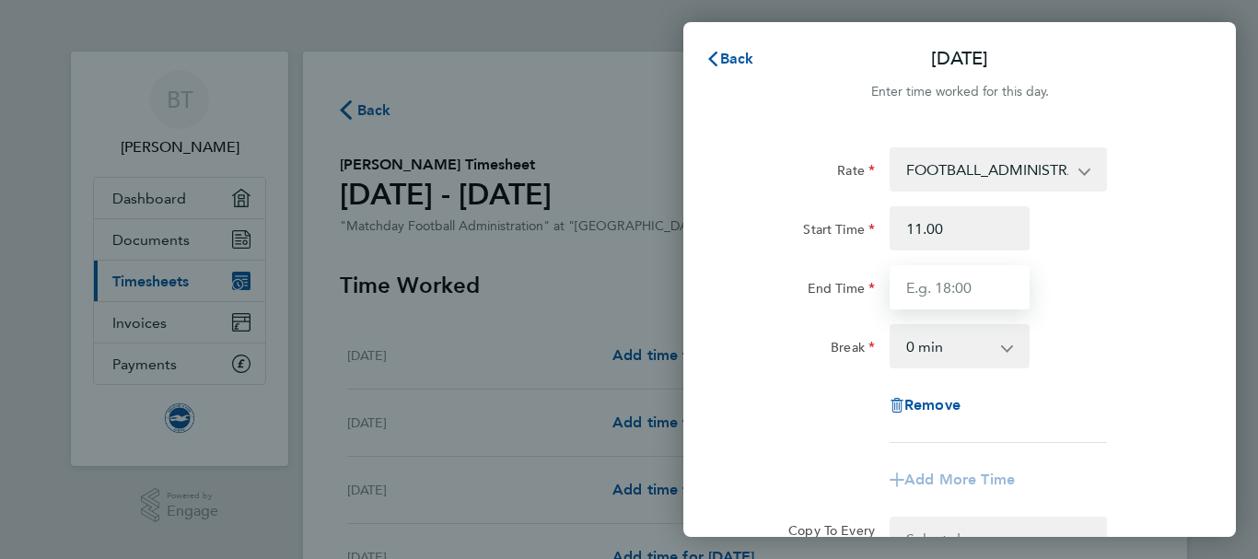
type input "11:00"
click at [906, 285] on input "End Time" at bounding box center [960, 287] width 140 height 44
type input "21:00"
click at [921, 344] on select "0 min 15 min 30 min 45 min 60 min 75 min 90 min" at bounding box center [949, 346] width 114 height 41
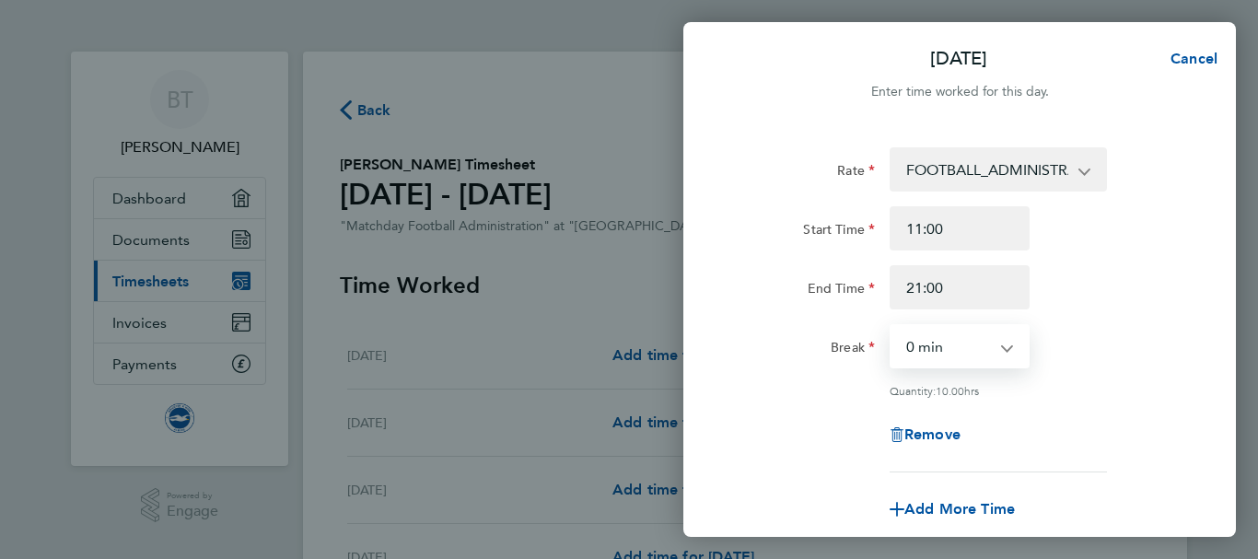
click at [892, 326] on select "0 min 15 min 30 min 45 min 60 min 75 min 90 min" at bounding box center [949, 346] width 114 height 41
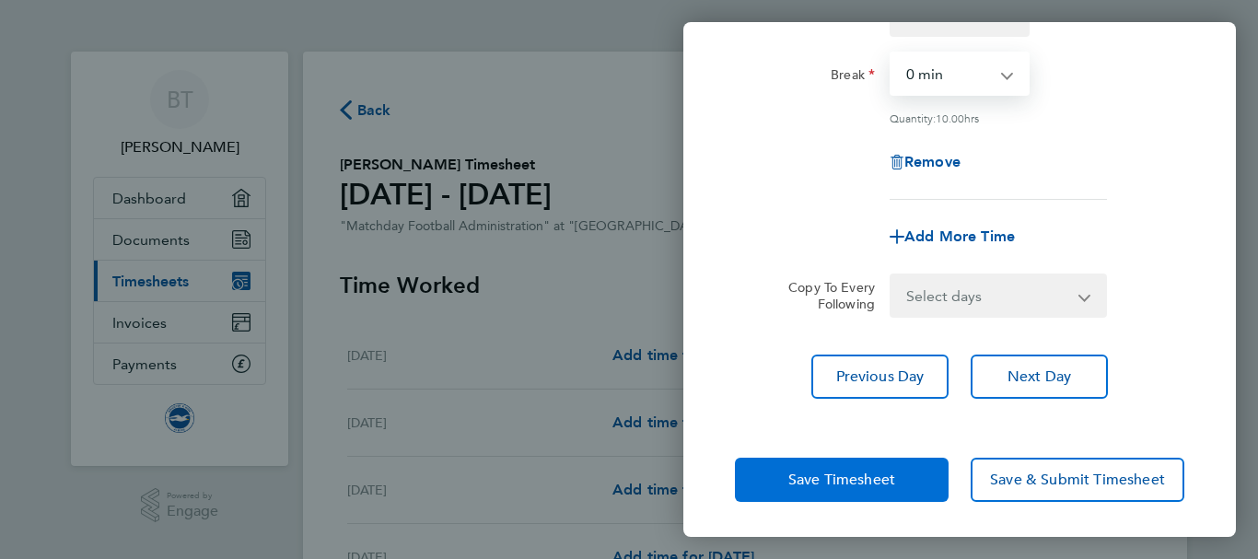
click at [819, 484] on span "Save Timesheet" at bounding box center [841, 480] width 107 height 18
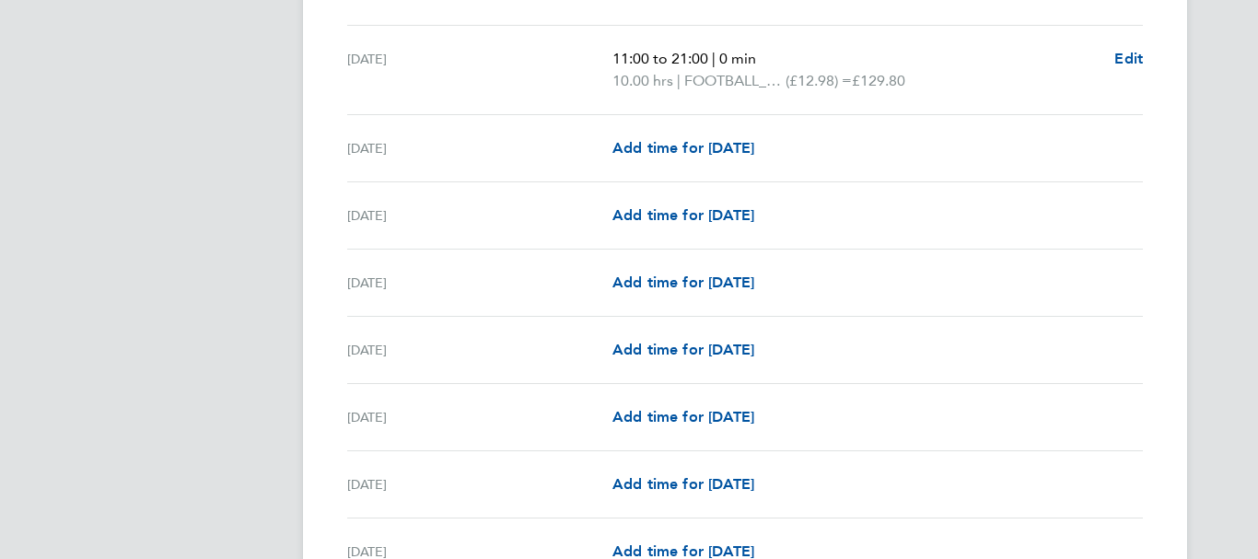
scroll to position [836, 0]
click at [658, 152] on span "Add time for [DATE]" at bounding box center [684, 150] width 142 height 18
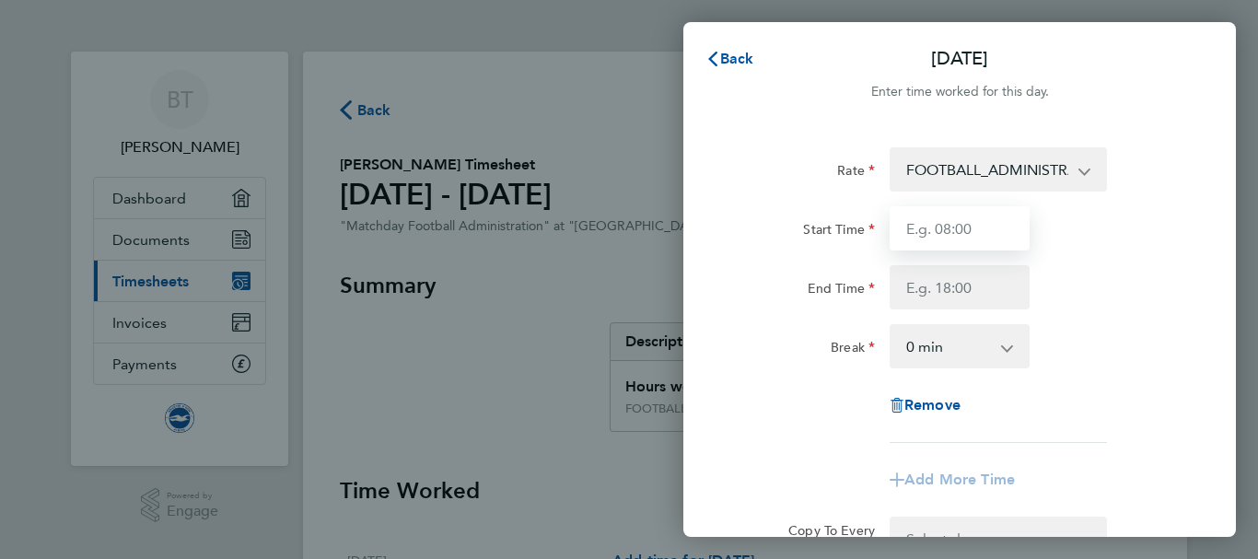
click at [909, 229] on input "Start Time" at bounding box center [960, 228] width 140 height 44
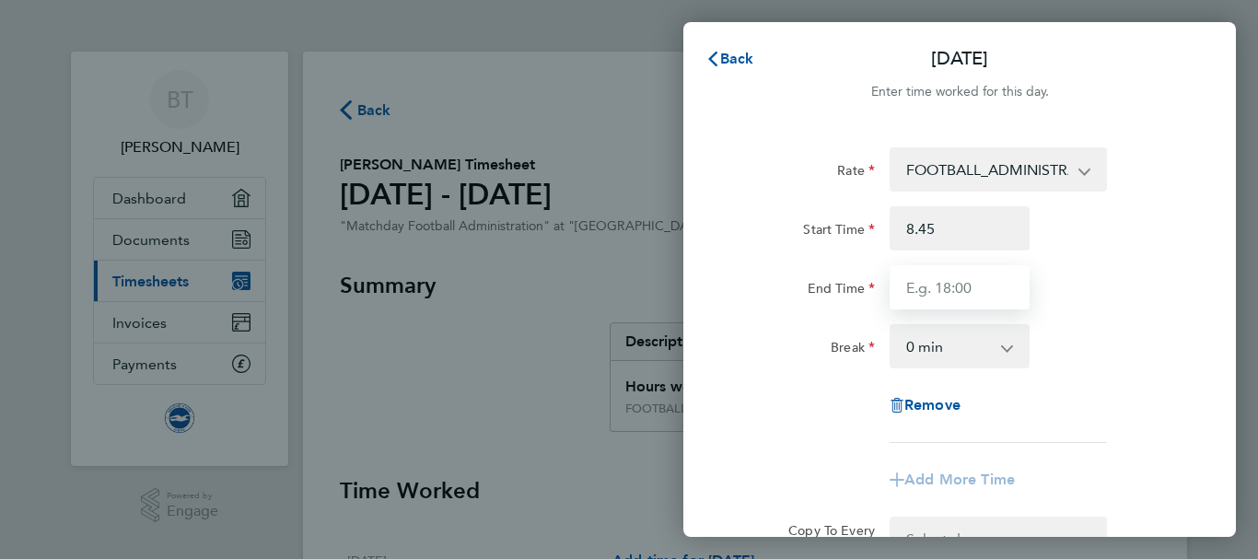
type input "08:45"
click at [909, 285] on input "End Time" at bounding box center [960, 287] width 140 height 44
type input "18:45"
click at [933, 359] on select "0 min 15 min 30 min 45 min 60 min 75 min 90 min" at bounding box center [949, 346] width 114 height 41
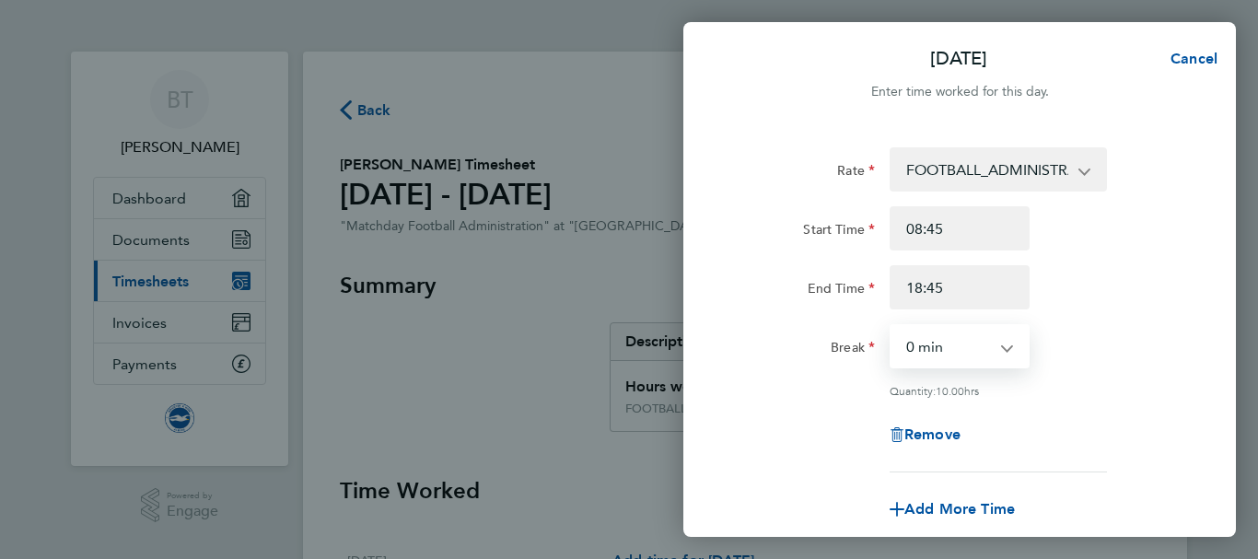
click at [892, 326] on select "0 min 15 min 30 min 45 min 60 min 75 min 90 min" at bounding box center [949, 346] width 114 height 41
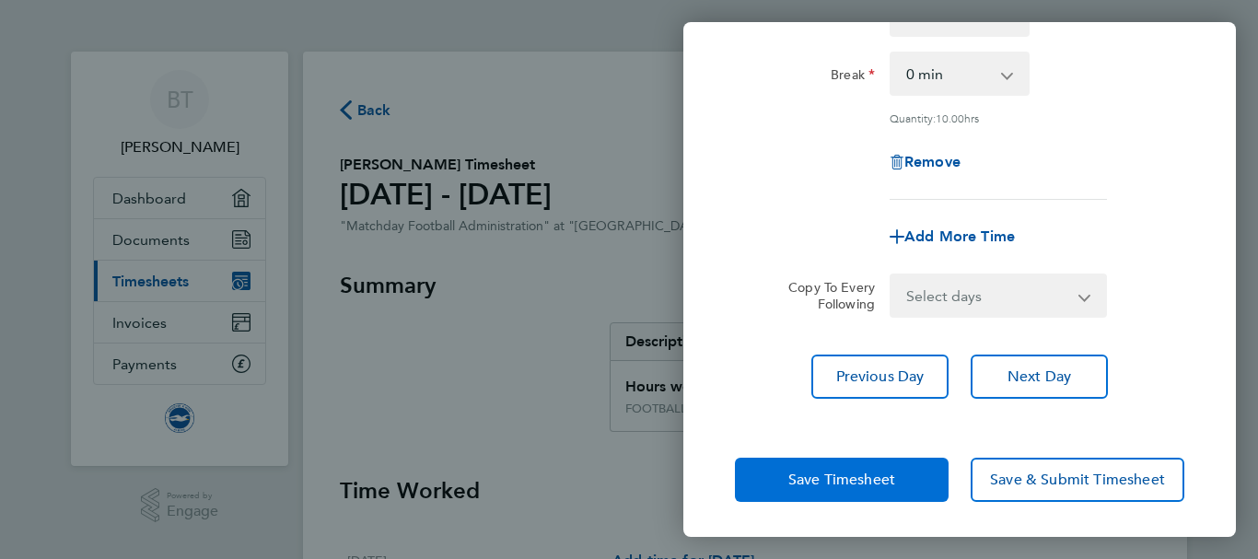
click at [820, 473] on span "Save Timesheet" at bounding box center [841, 480] width 107 height 18
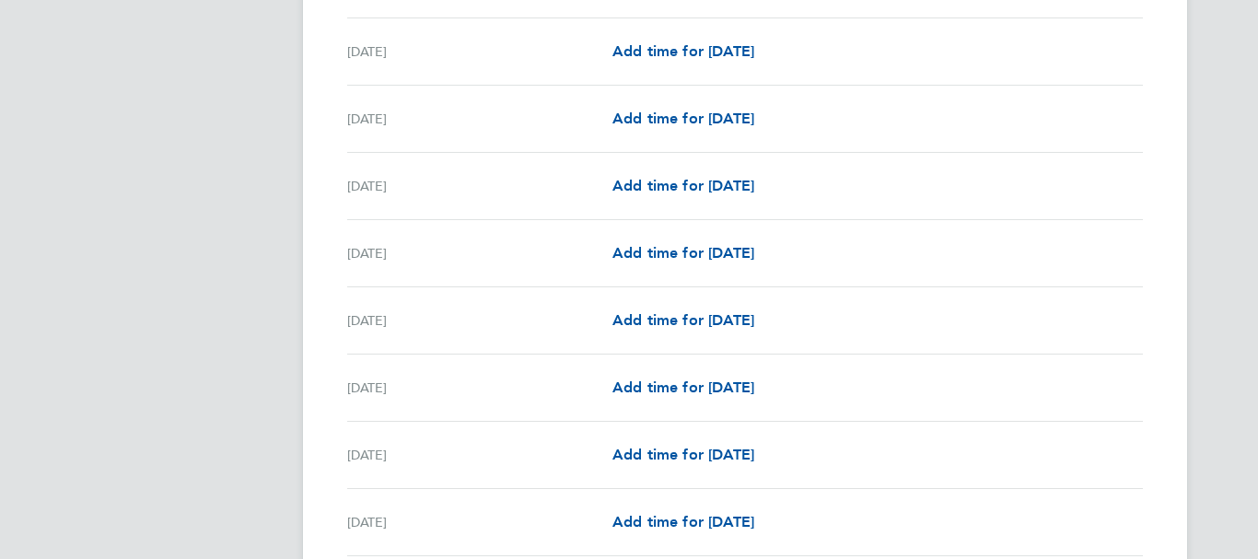
scroll to position [1765, 0]
click at [681, 115] on span "Add time for [DATE]" at bounding box center [684, 118] width 142 height 18
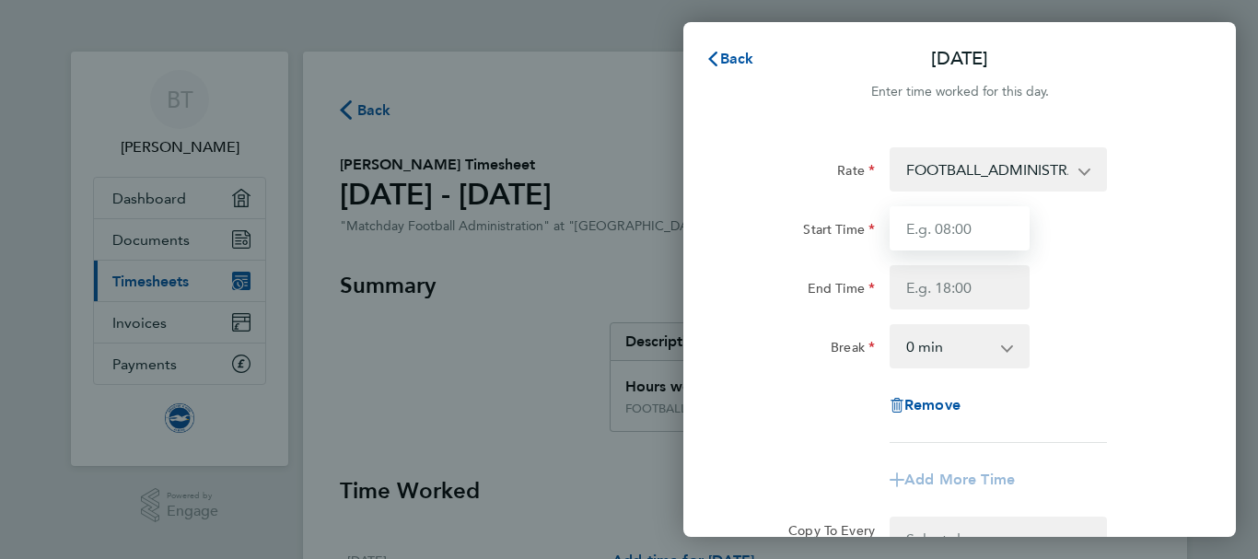
click at [908, 228] on input "Start Time" at bounding box center [960, 228] width 140 height 44
type input "09:00"
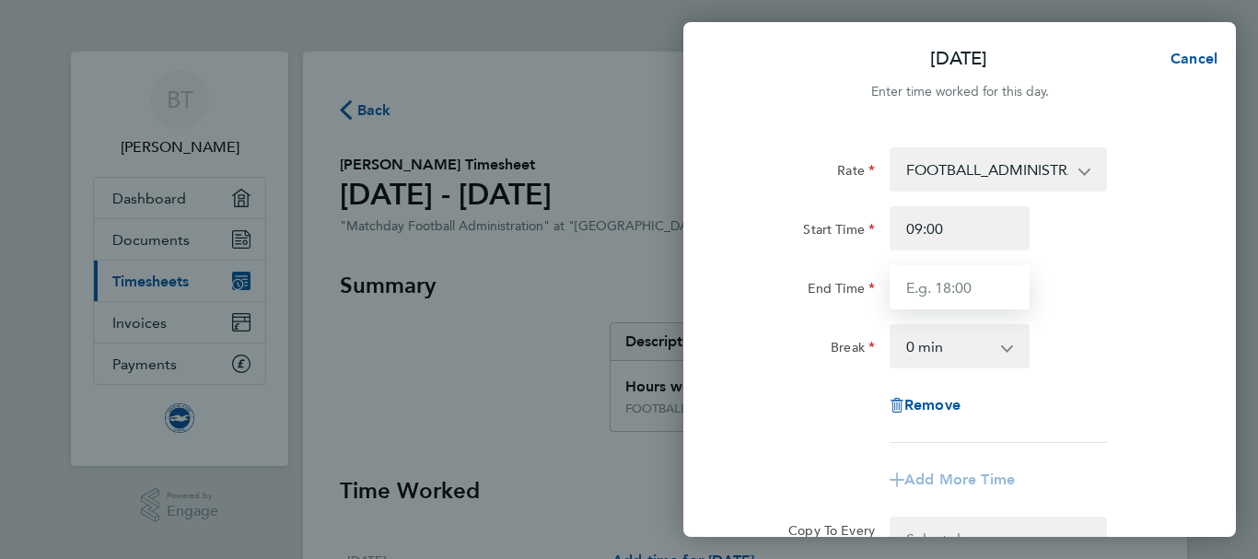
click at [903, 286] on input "End Time" at bounding box center [960, 287] width 140 height 44
type input "19:00"
click at [1008, 354] on app-icon-cross-button at bounding box center [1017, 346] width 22 height 41
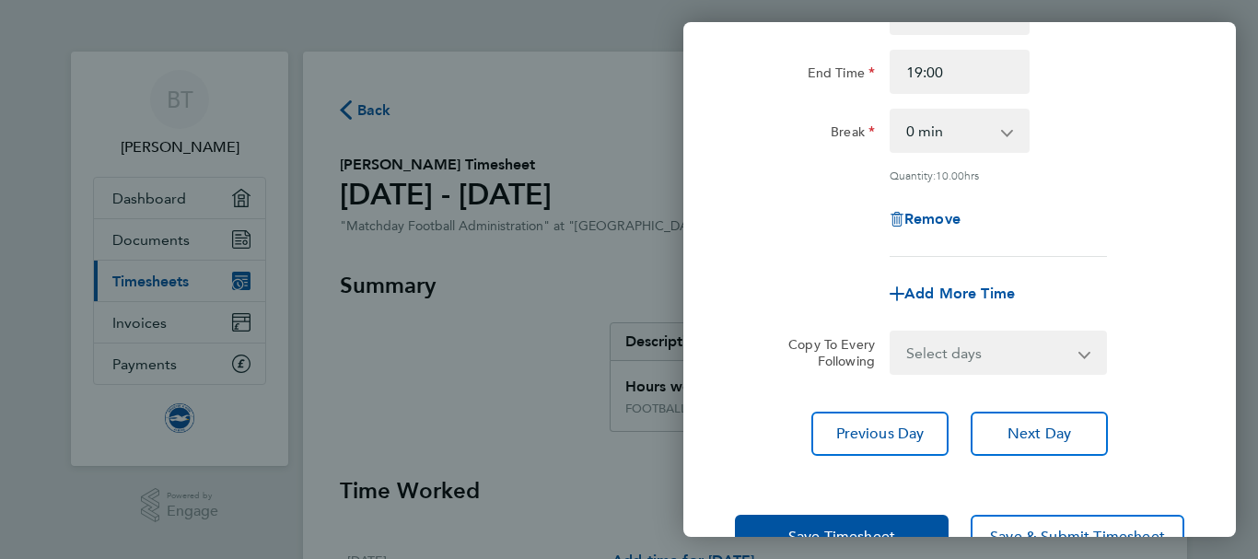
scroll to position [273, 0]
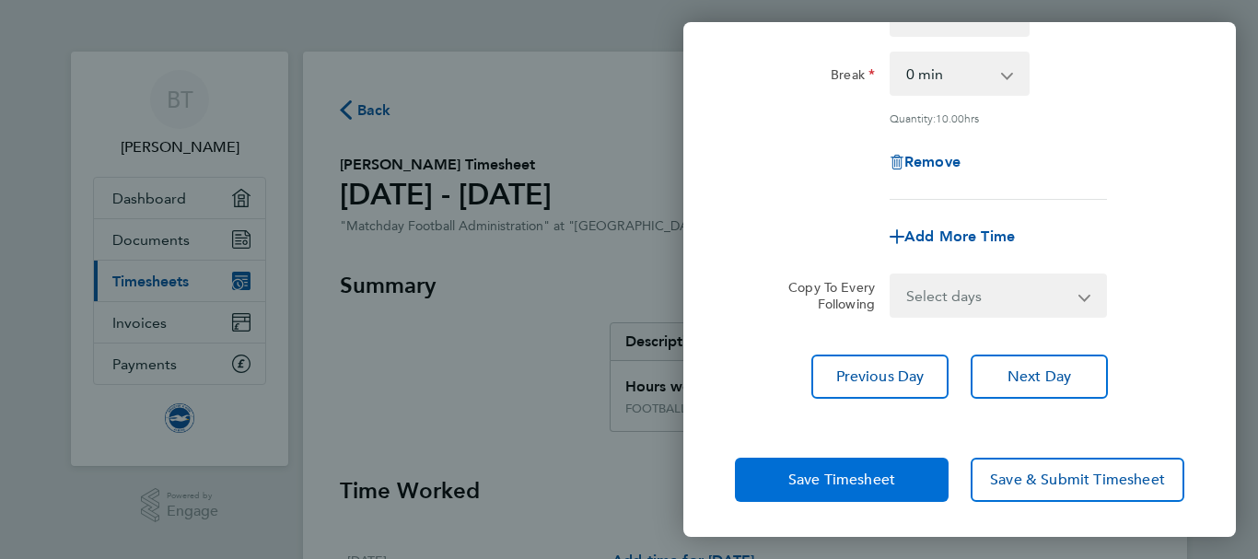
click at [835, 477] on span "Save Timesheet" at bounding box center [841, 480] width 107 height 18
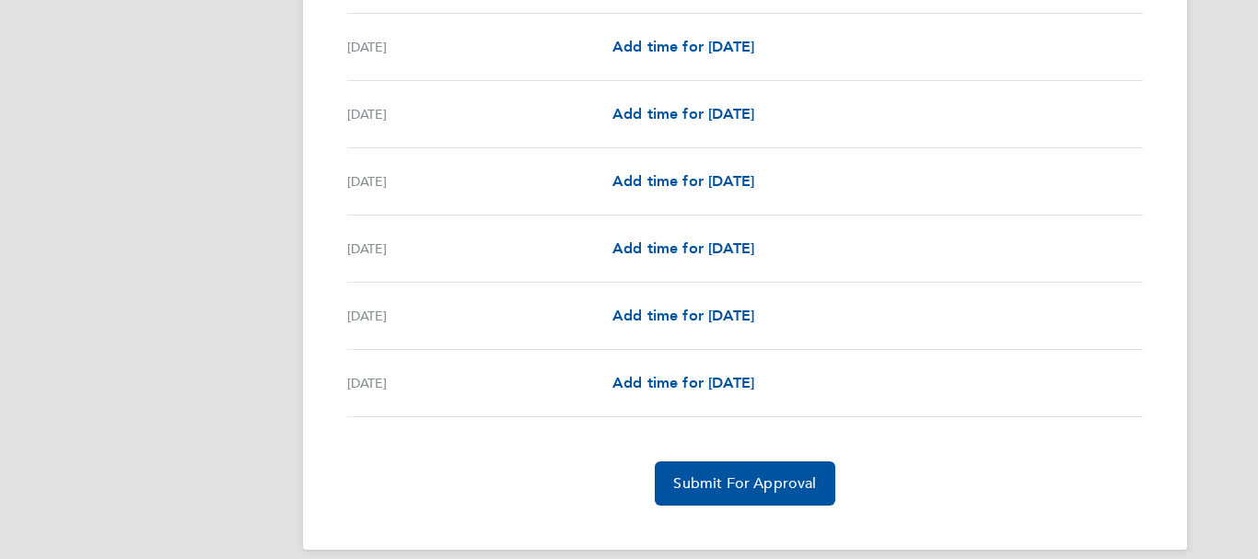
scroll to position [2214, 0]
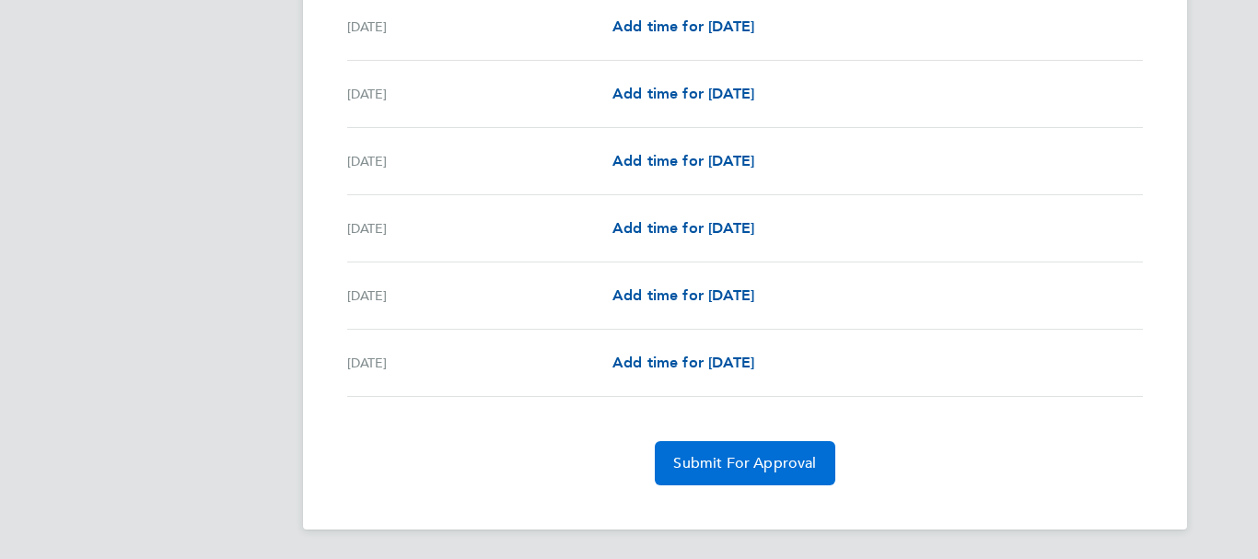
click at [746, 463] on span "Submit For Approval" at bounding box center [744, 463] width 143 height 18
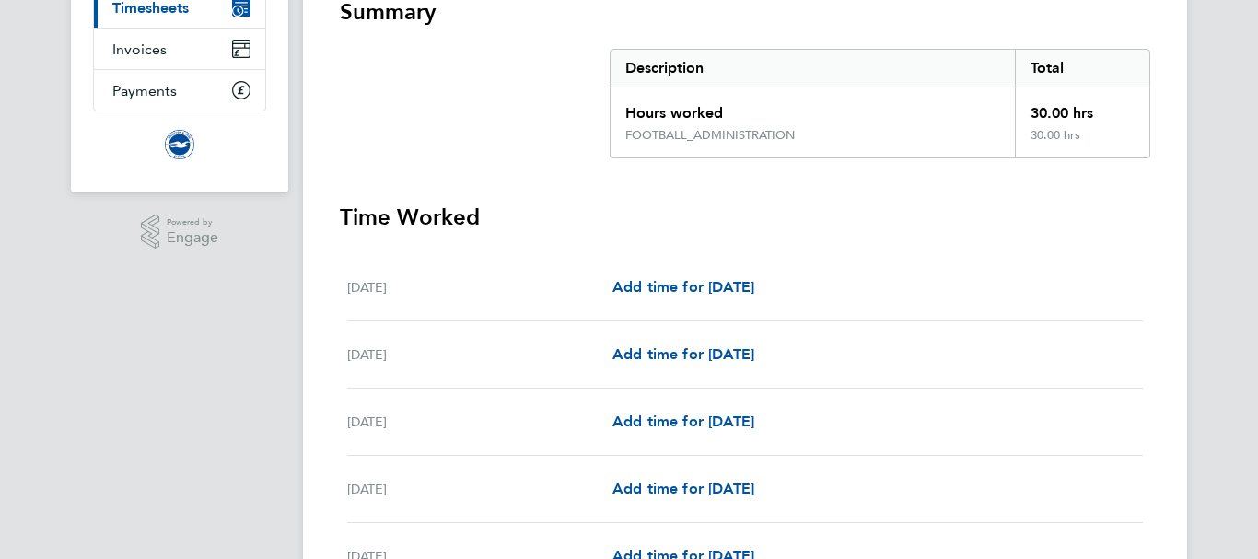
scroll to position [0, 0]
